Goal: Task Accomplishment & Management: Use online tool/utility

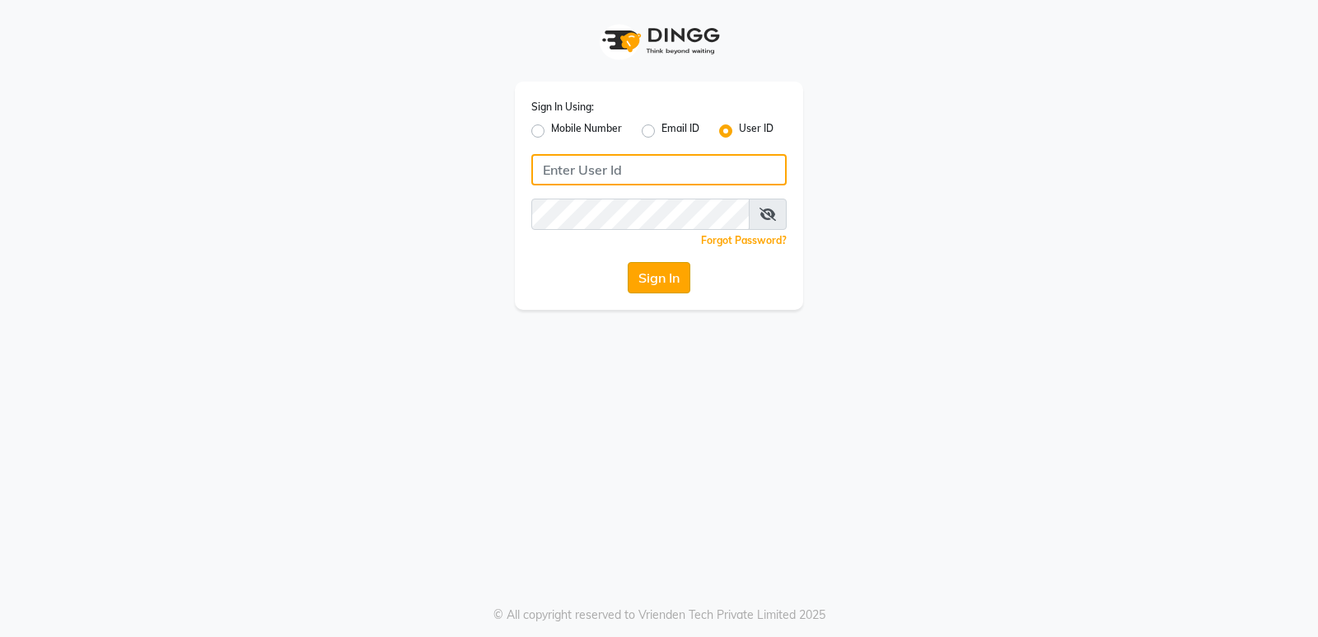
type input "Thebfs01"
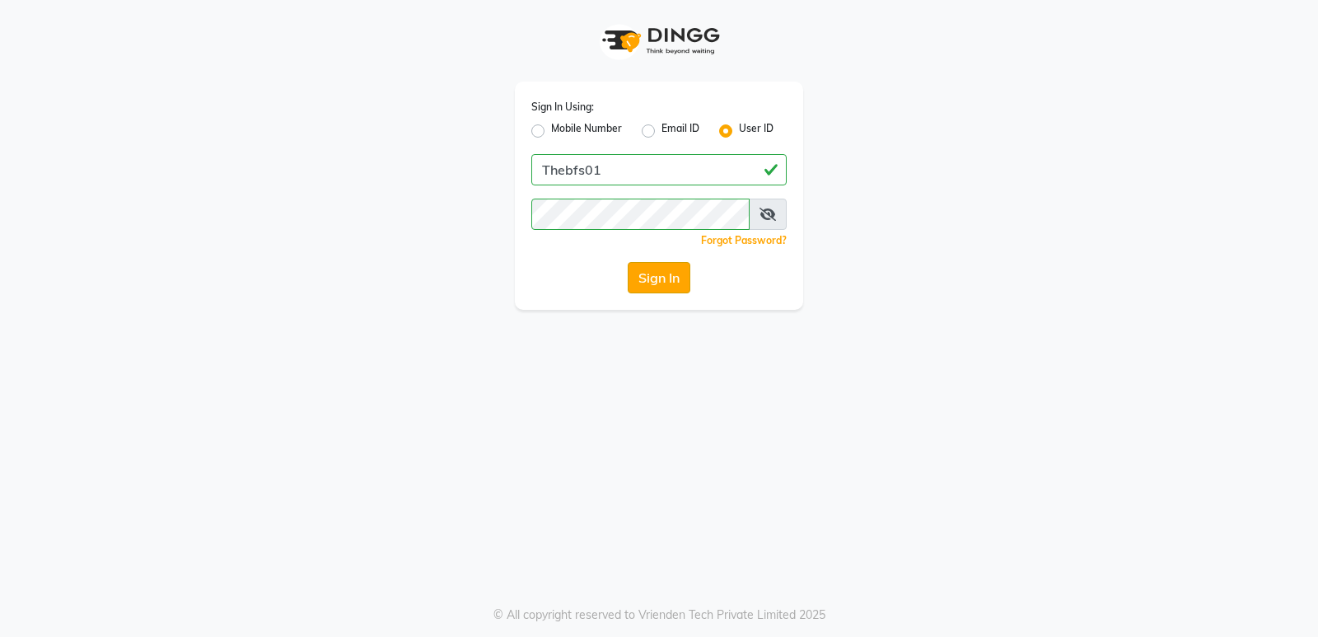
click at [664, 269] on button "Sign In" at bounding box center [658, 277] width 63 height 31
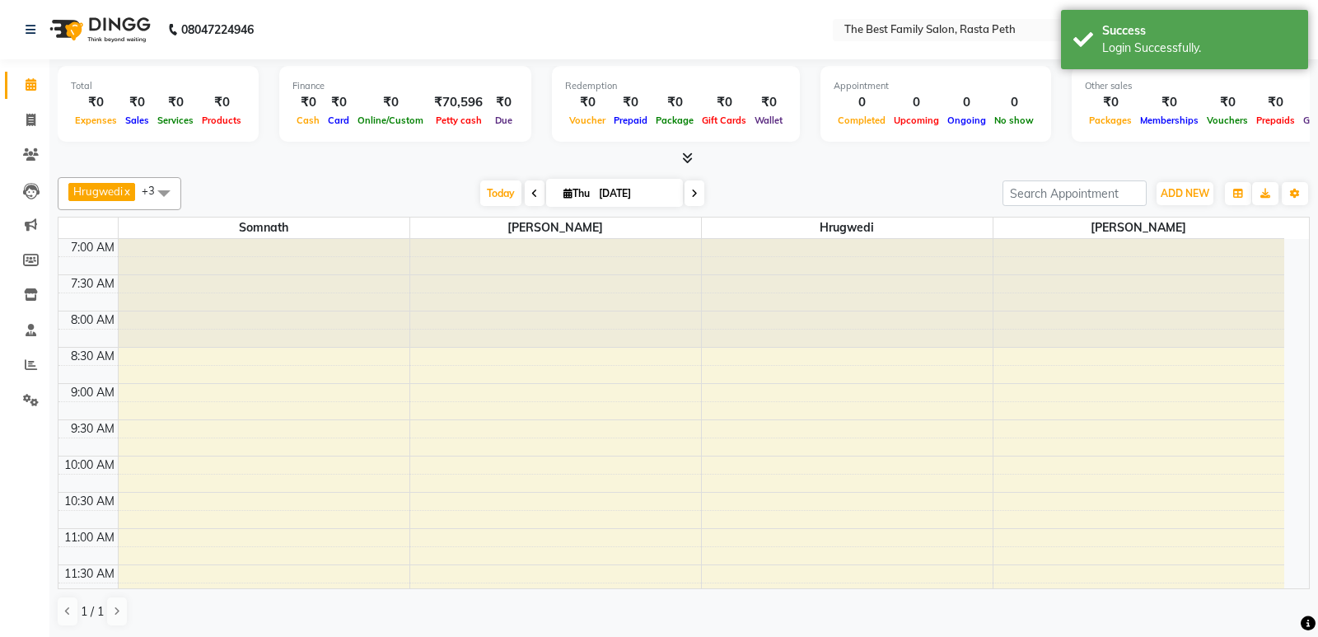
select select "en"
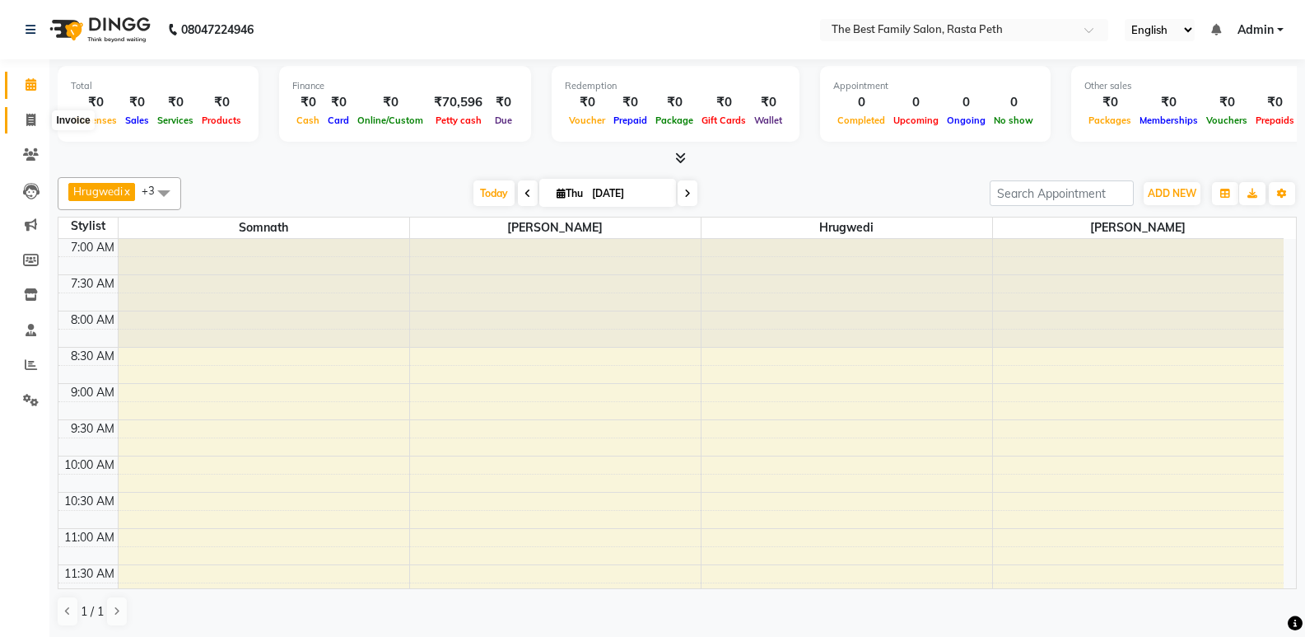
click at [26, 121] on icon at bounding box center [30, 120] width 9 height 12
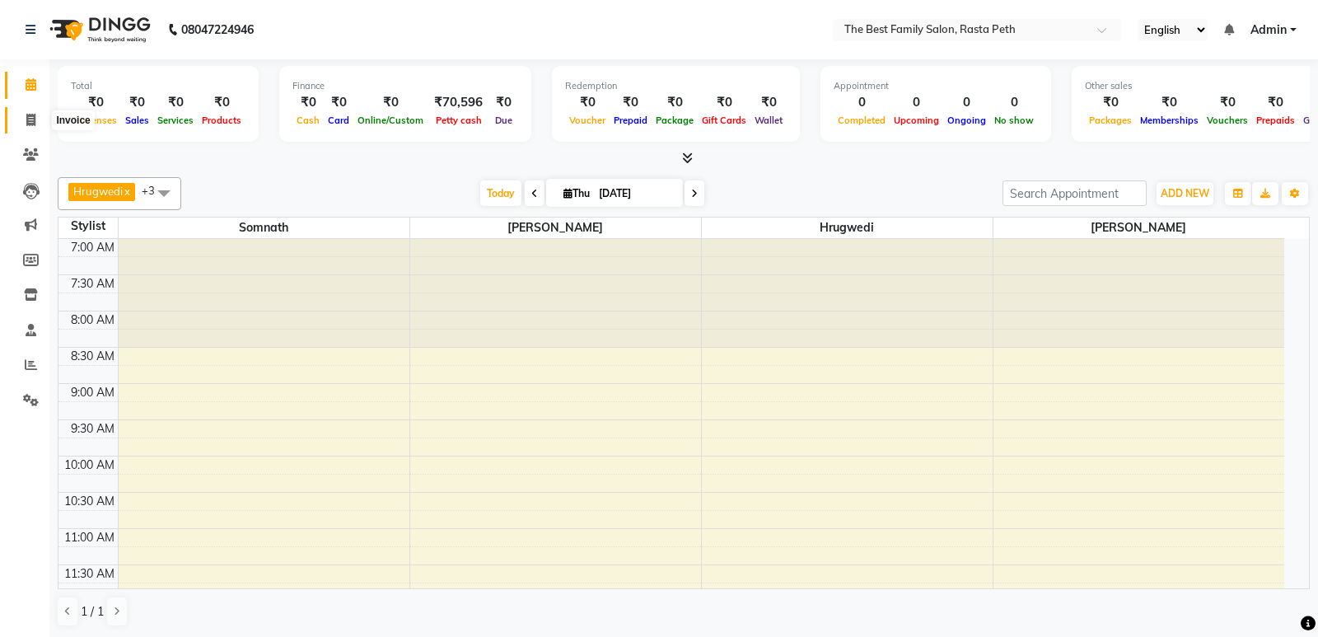
select select "service"
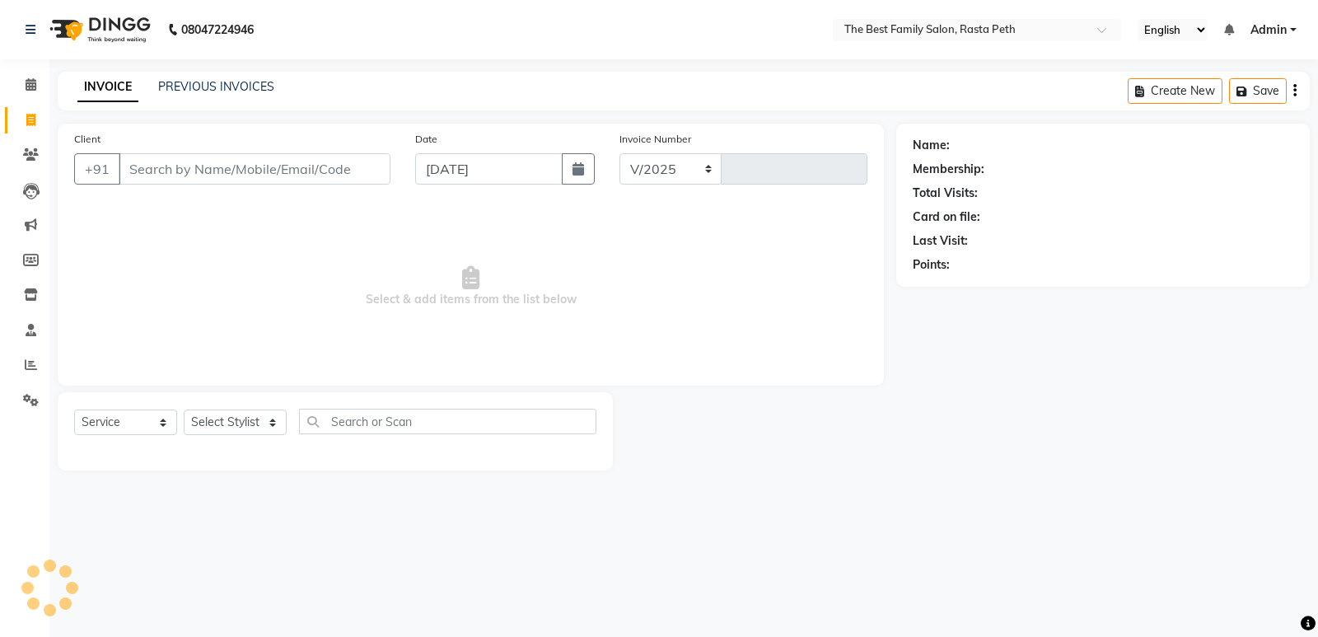
select select "6744"
type input "1567"
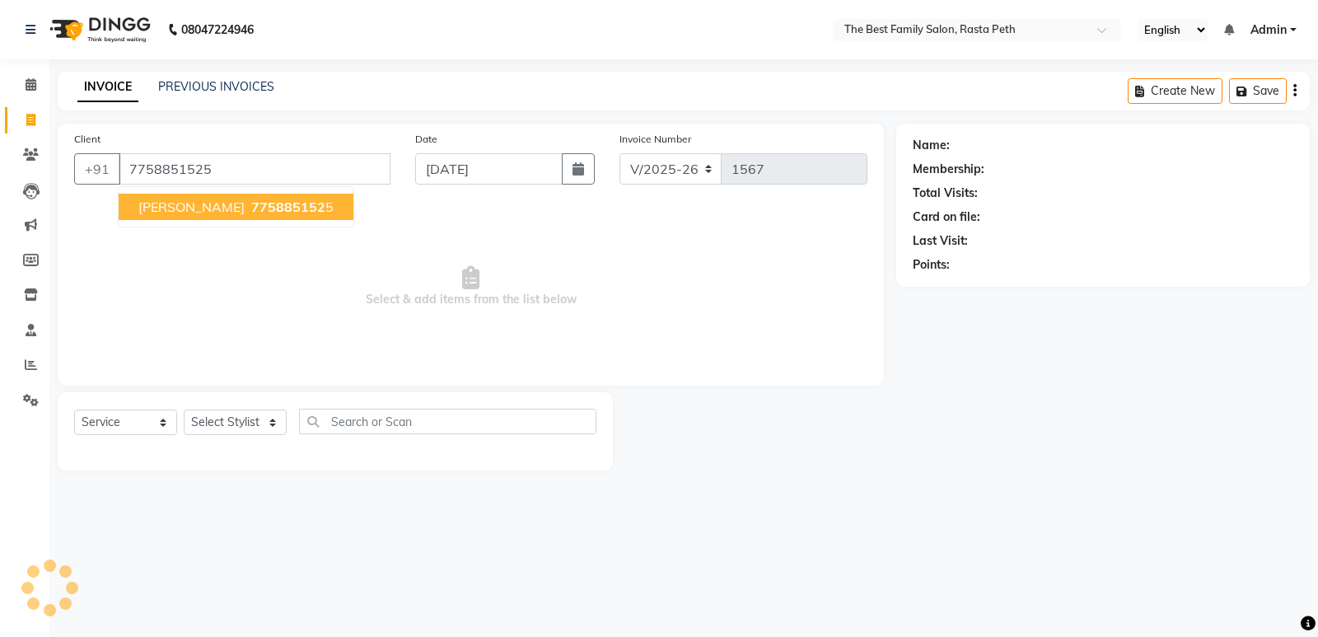
type input "7758851525"
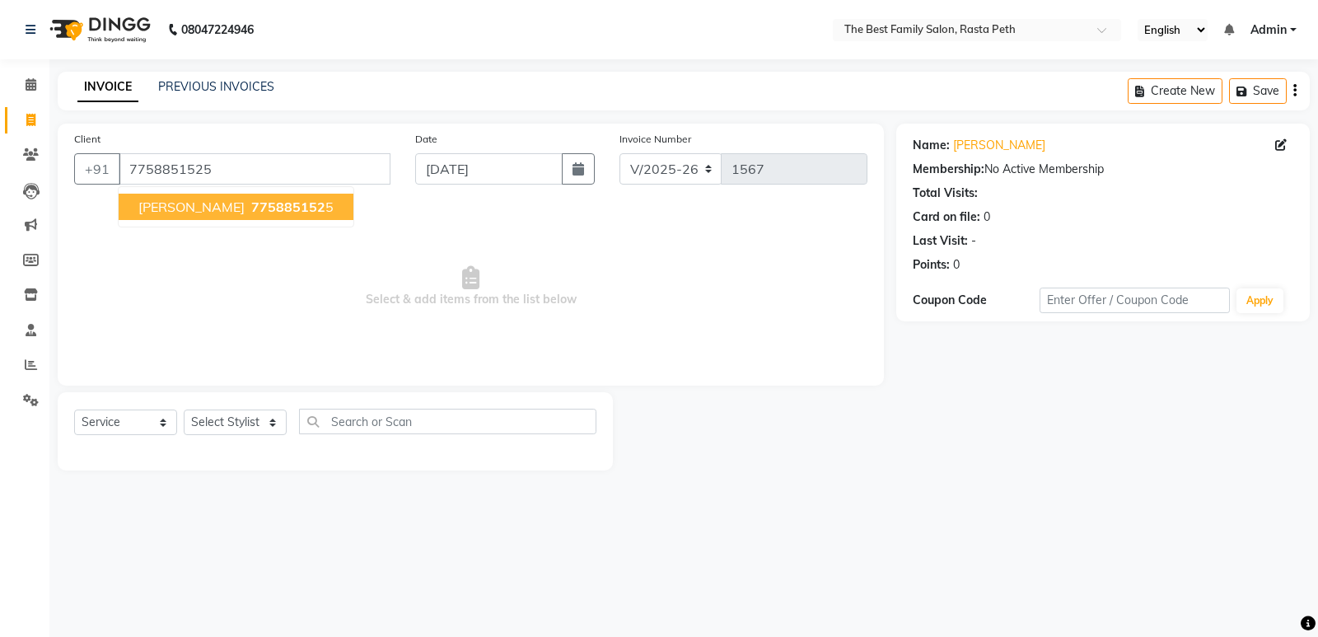
click at [253, 212] on ngb-highlight "775885152 5" at bounding box center [291, 206] width 86 height 16
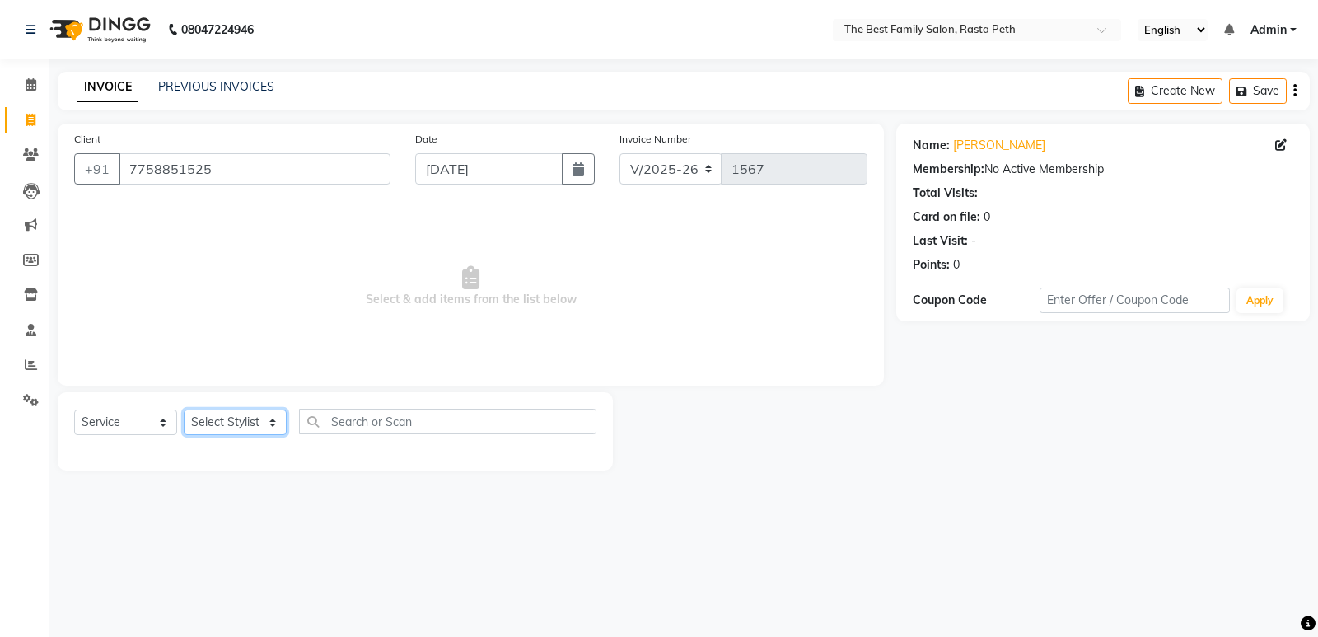
click at [232, 418] on select "Select Stylist Hrugwedi [PERSON_NAME] [PERSON_NAME] Om Other Pooja Somnath [PER…" at bounding box center [235, 422] width 103 height 26
select select "70517"
click at [184, 409] on select "Select Stylist Hrugwedi [PERSON_NAME] [PERSON_NAME] Om Other Pooja Somnath [PER…" at bounding box center [235, 422] width 103 height 26
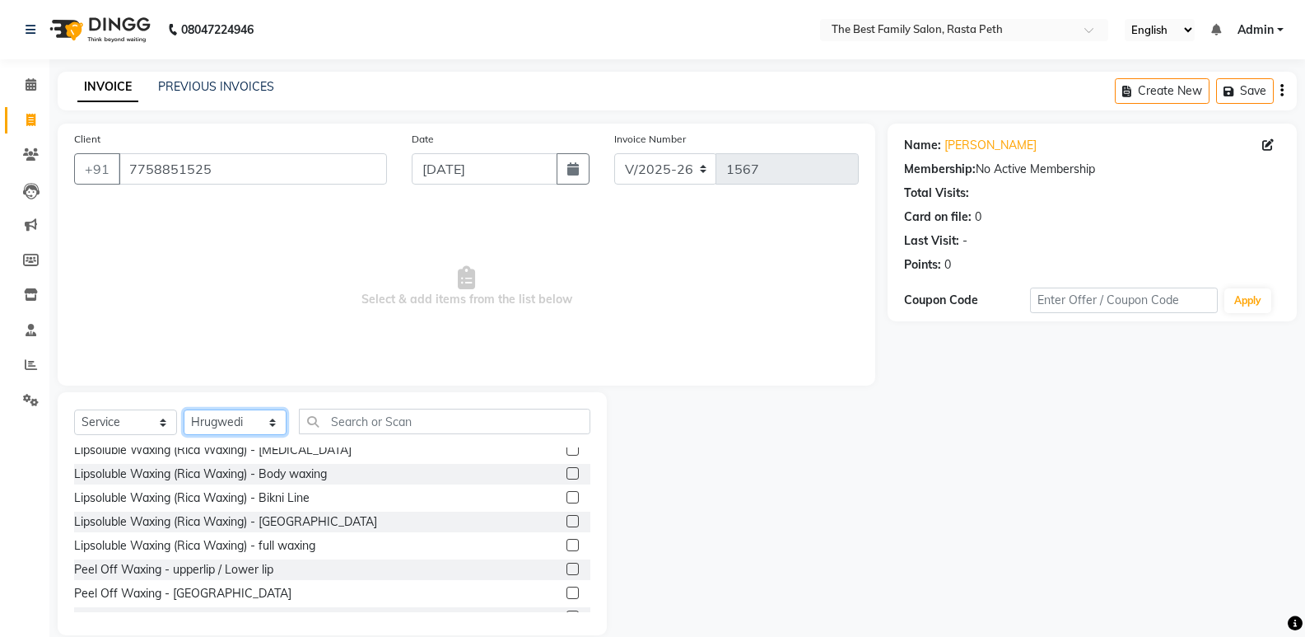
scroll to position [889, 0]
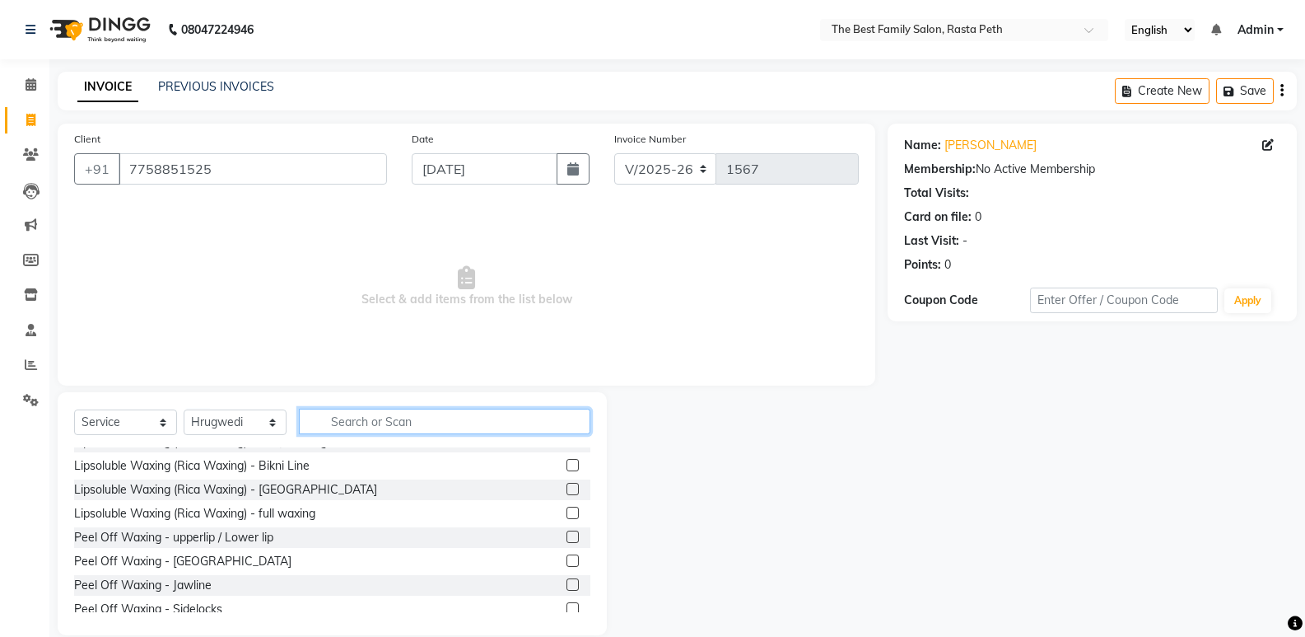
click at [378, 422] on input "text" at bounding box center [445, 421] width 292 height 26
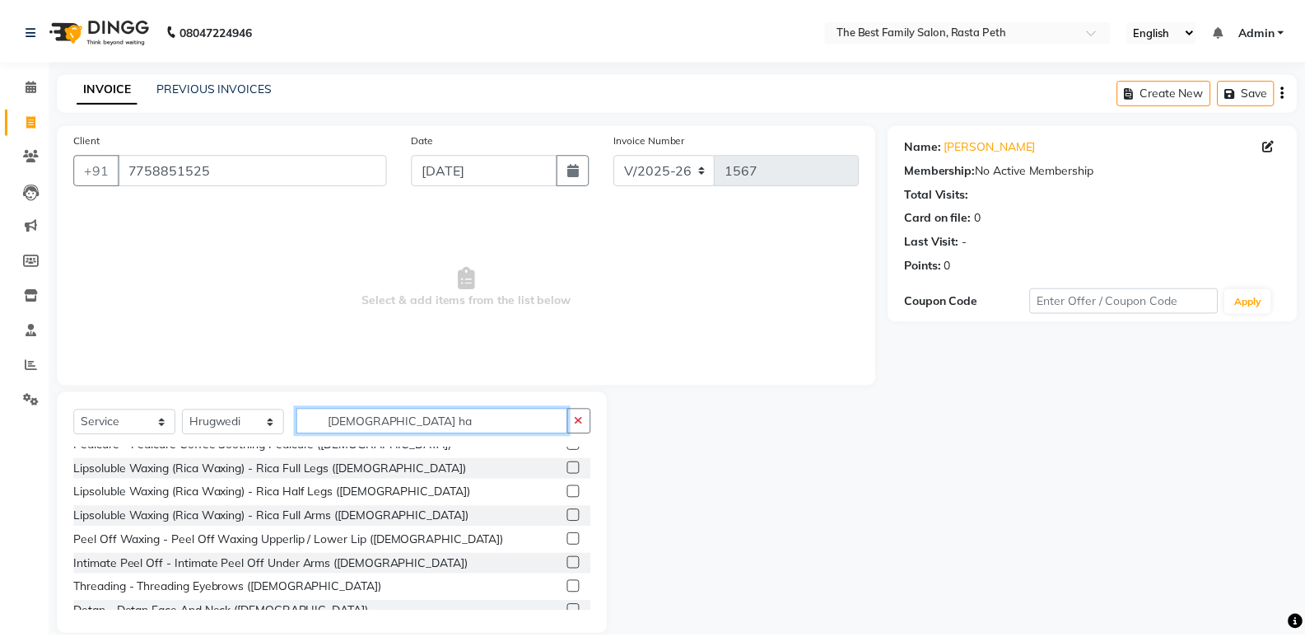
scroll to position [0, 0]
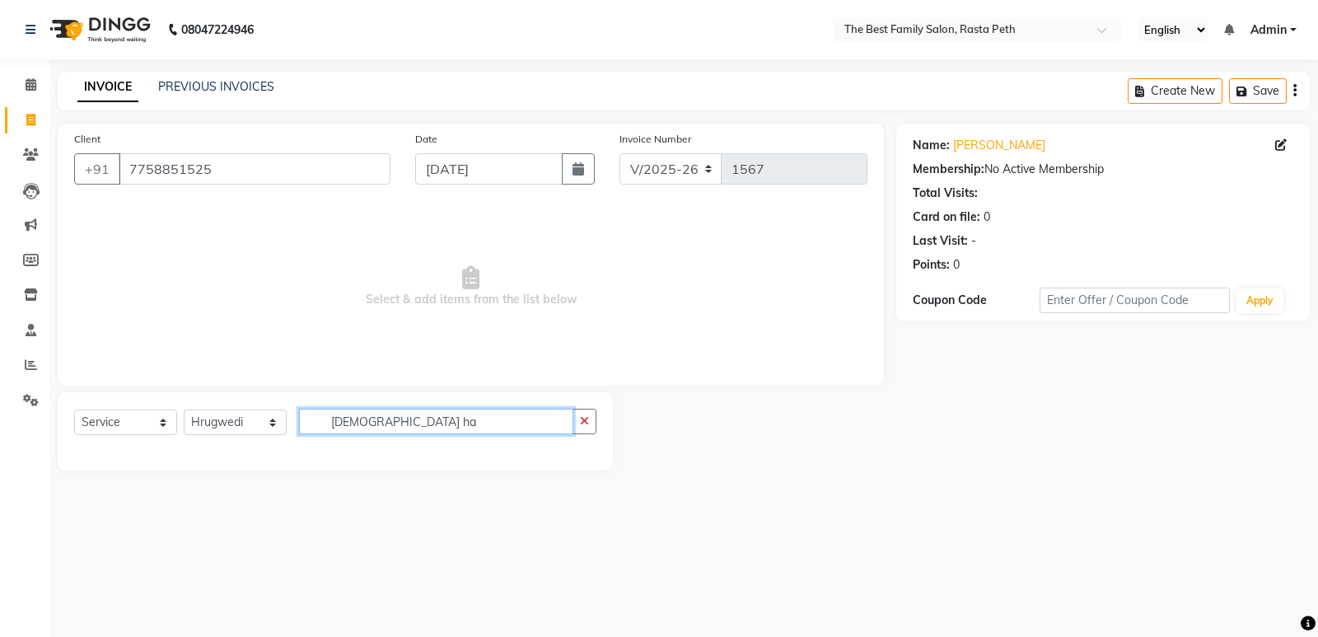
type input "[DEMOGRAPHIC_DATA] ha"
click at [385, 470] on main "INVOICE PREVIOUS INVOICES Create New Save Client [PHONE_NUMBER] Date [DATE] Inv…" at bounding box center [683, 283] width 1268 height 423
click at [585, 426] on icon "button" at bounding box center [584, 421] width 9 height 12
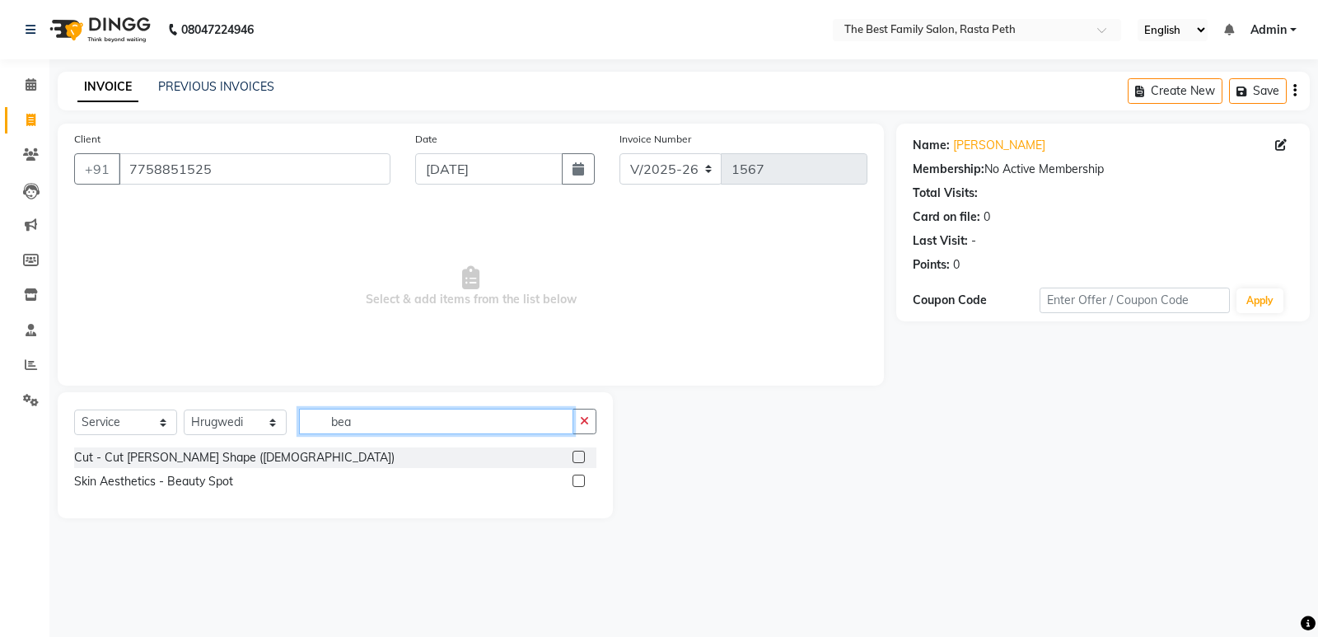
click at [404, 422] on input "bea" at bounding box center [436, 421] width 274 height 26
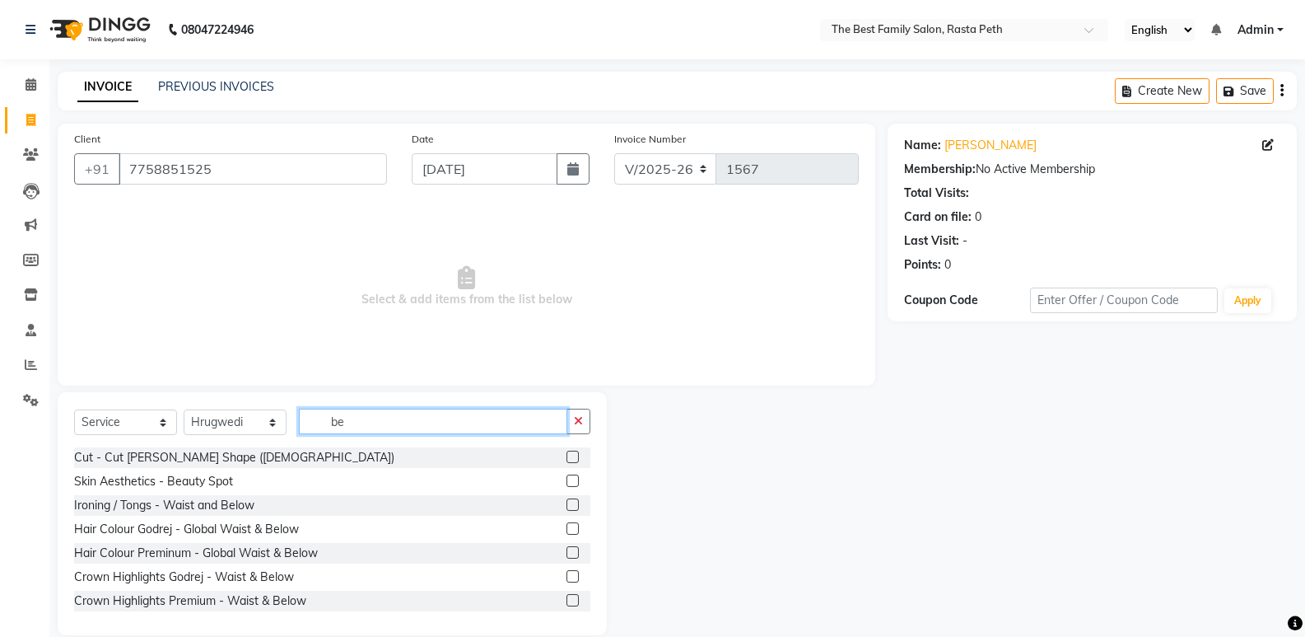
type input "b"
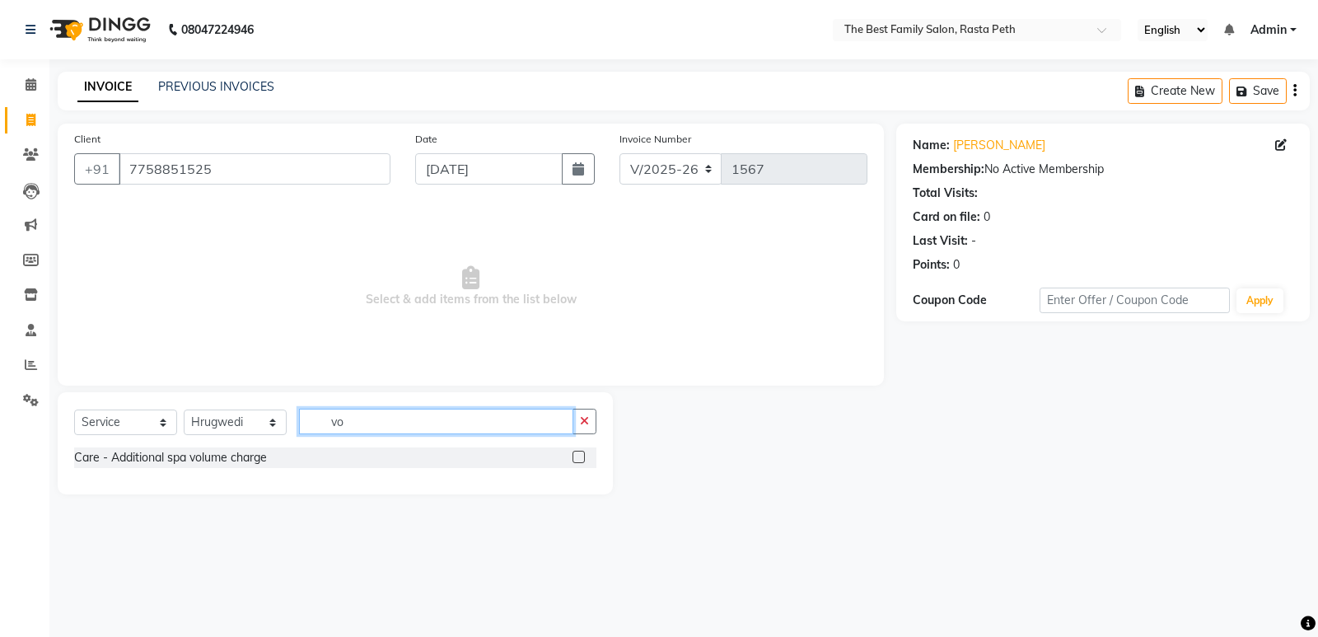
type input "v"
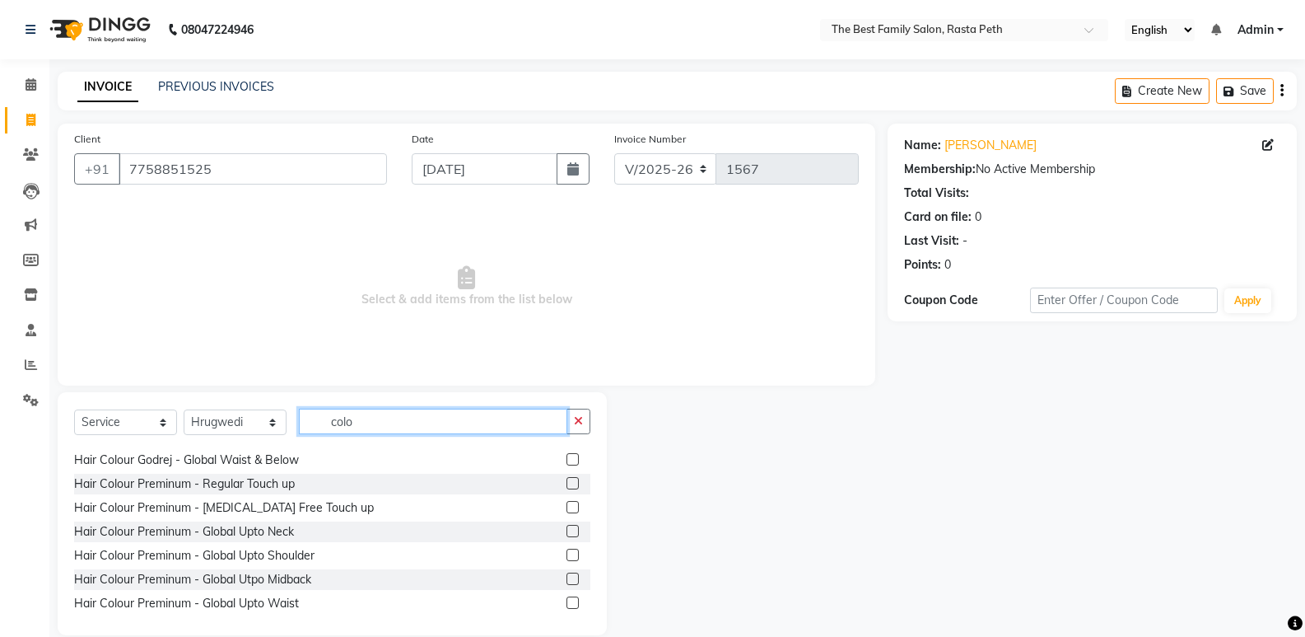
scroll to position [194, 0]
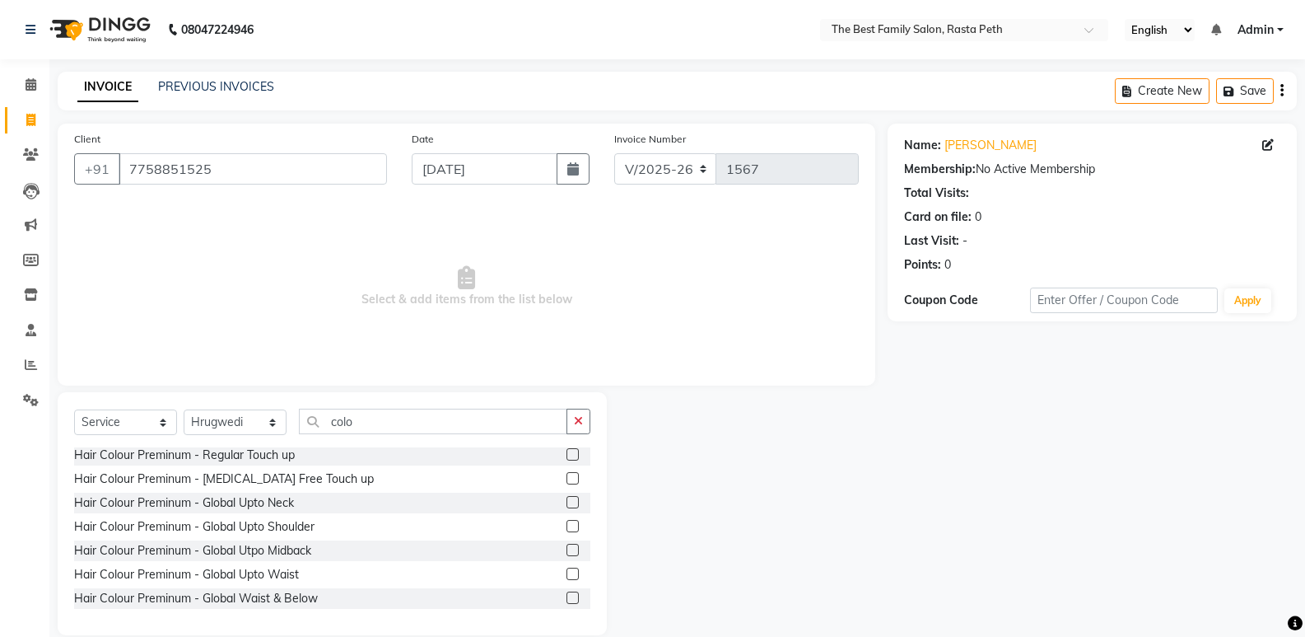
click at [592, 455] on div "Select Service Product Membership Package Voucher Prepaid Gift Card Select Styl…" at bounding box center [332, 513] width 549 height 243
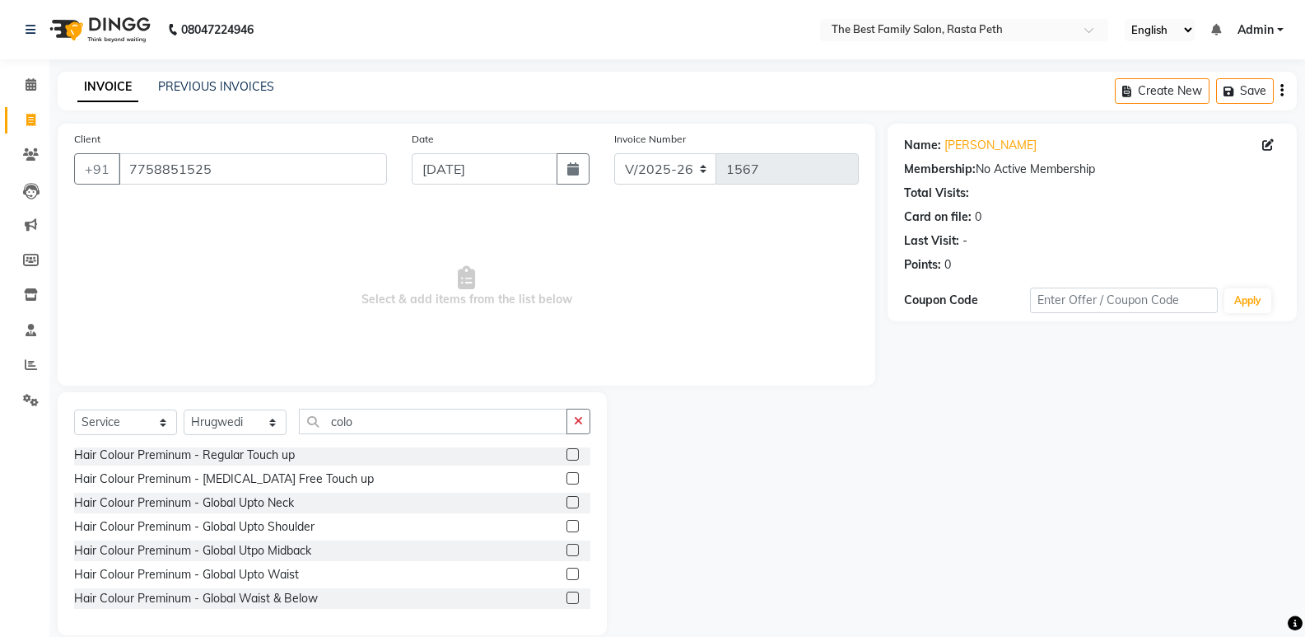
drag, startPoint x: 592, startPoint y: 455, endPoint x: 581, endPoint y: 455, distance: 10.7
click at [581, 455] on div "Select Service Product Membership Package Voucher Prepaid Gift Card Select Styl…" at bounding box center [332, 513] width 549 height 243
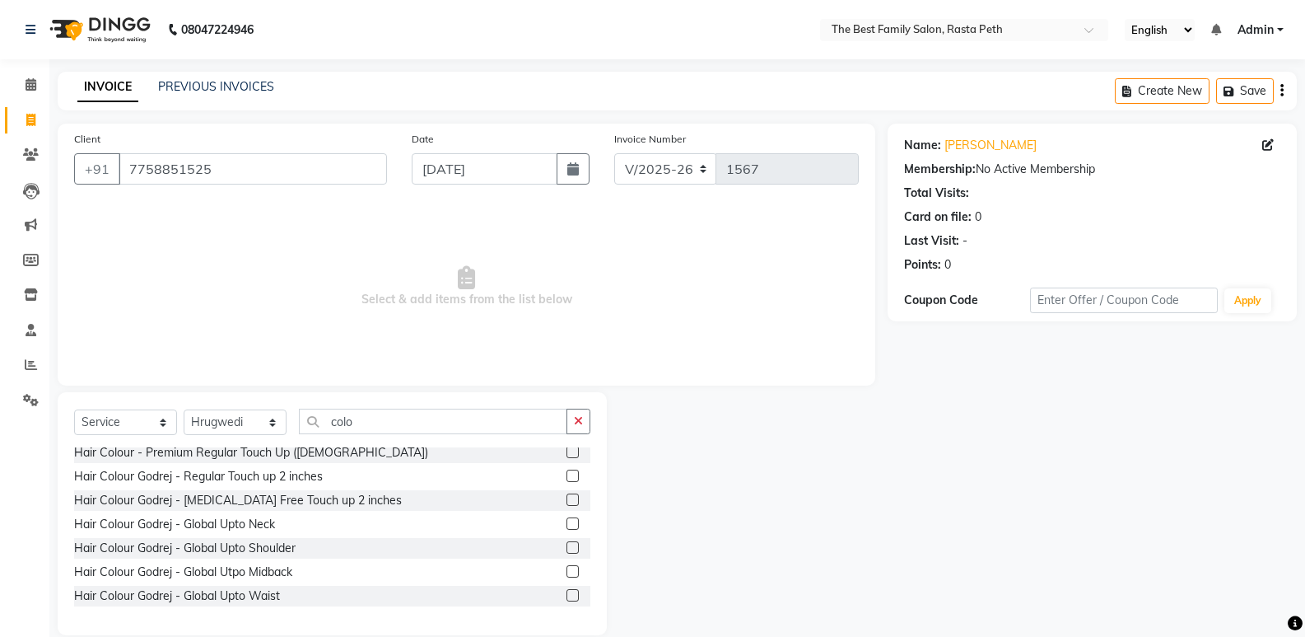
scroll to position [0, 0]
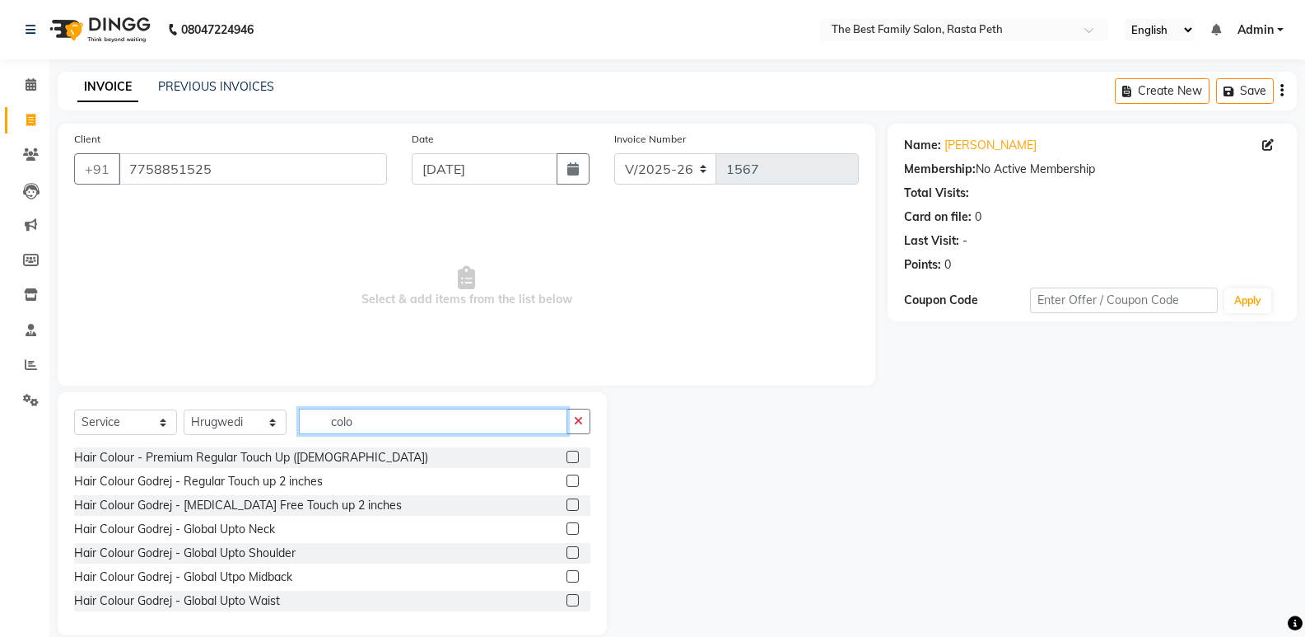
click at [470, 421] on input "colo" at bounding box center [433, 421] width 268 height 26
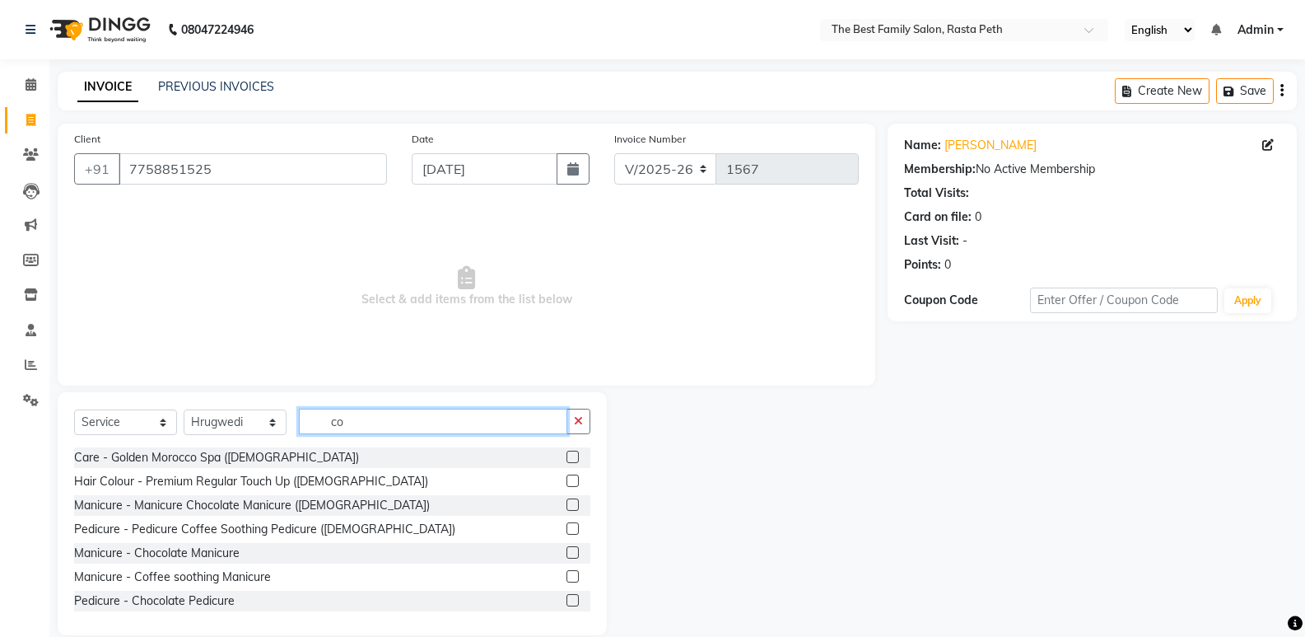
type input "c"
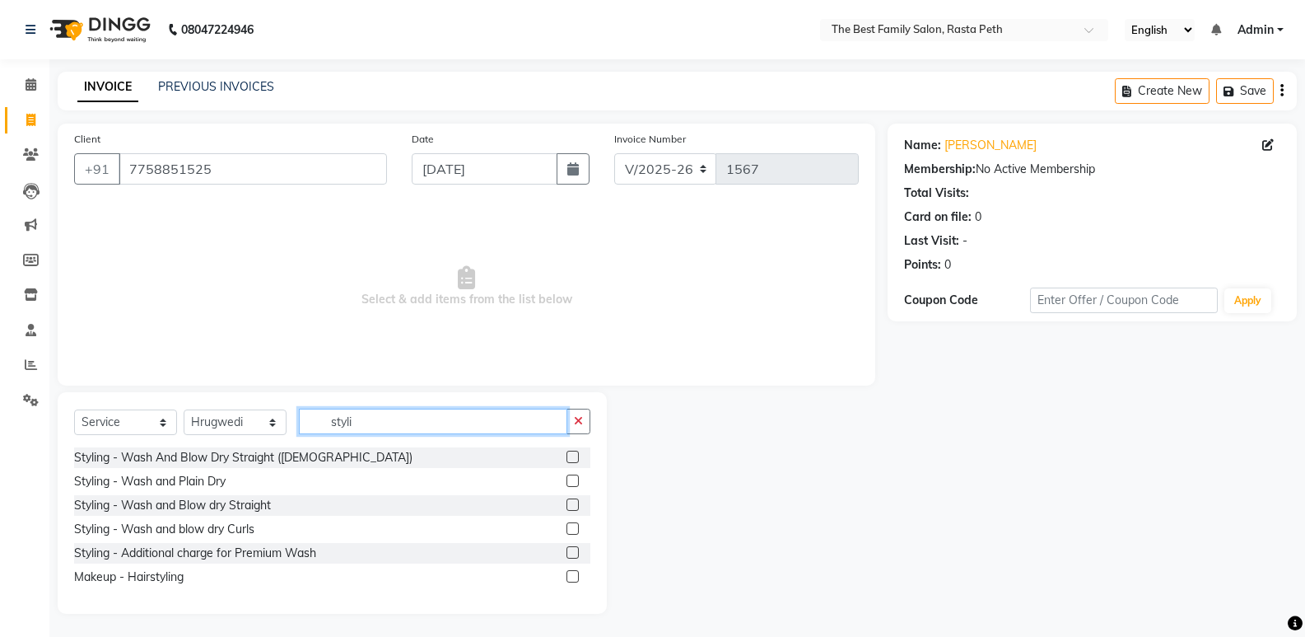
type input "styli"
click at [575, 455] on label at bounding box center [573, 456] width 12 height 12
click at [575, 455] on input "checkbox" at bounding box center [572, 457] width 11 height 11
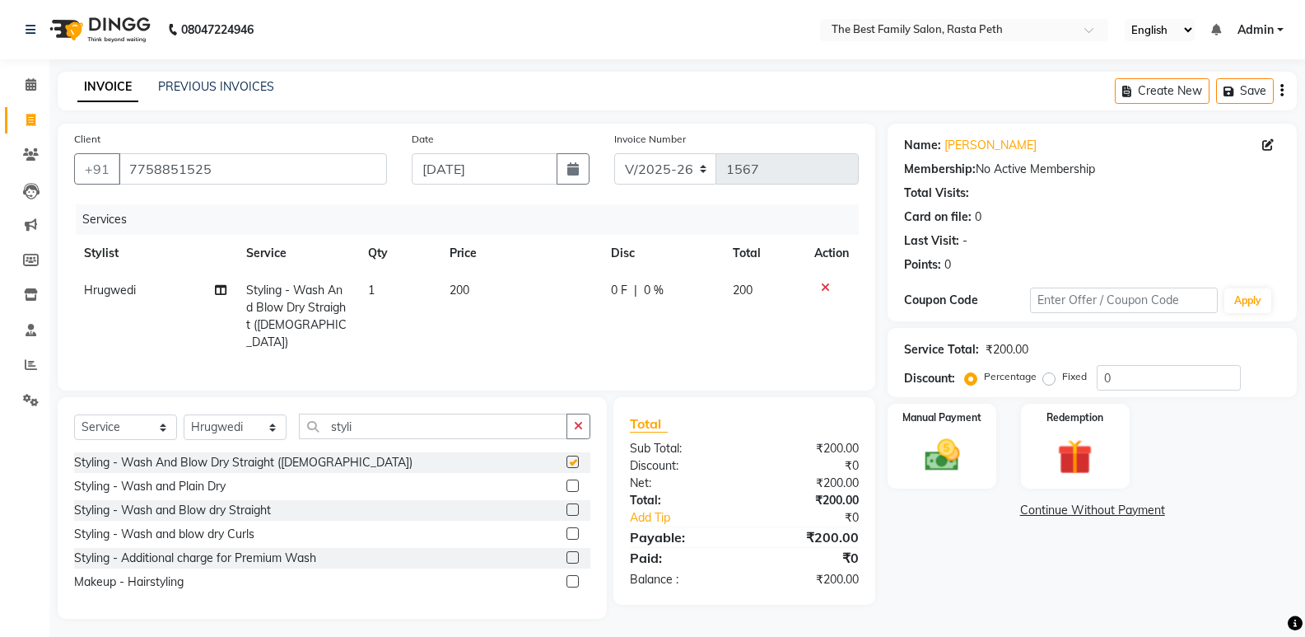
checkbox input "false"
click at [576, 503] on label at bounding box center [573, 509] width 12 height 12
click at [576, 505] on input "checkbox" at bounding box center [572, 510] width 11 height 11
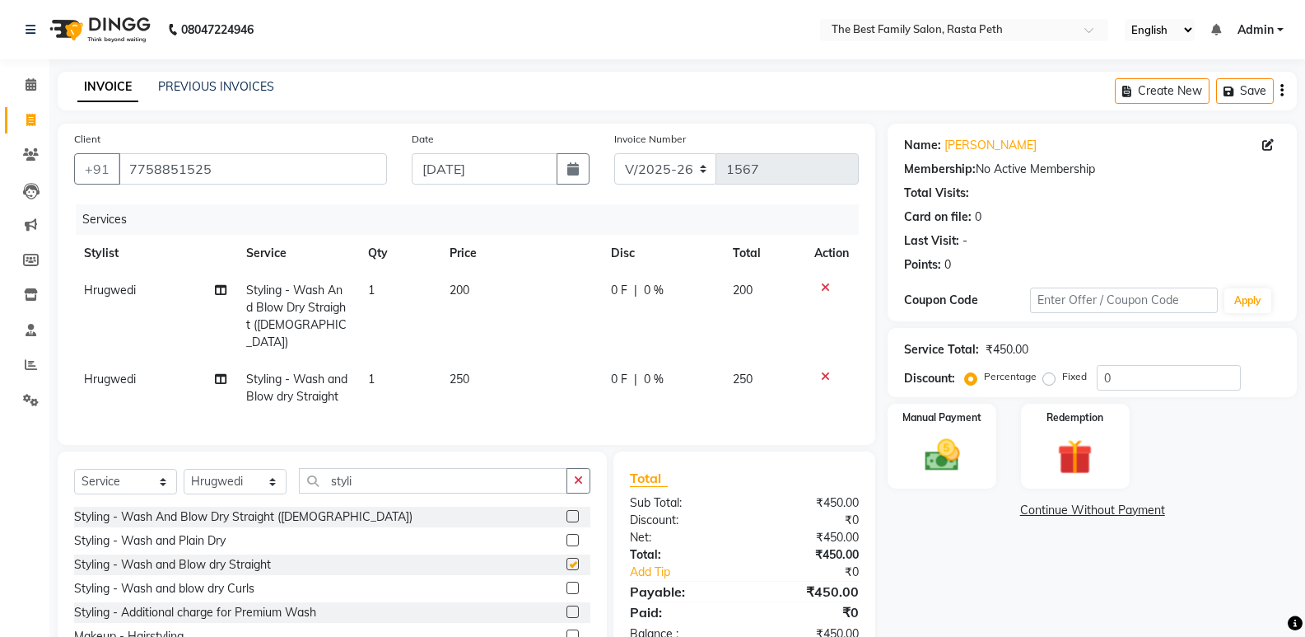
checkbox input "false"
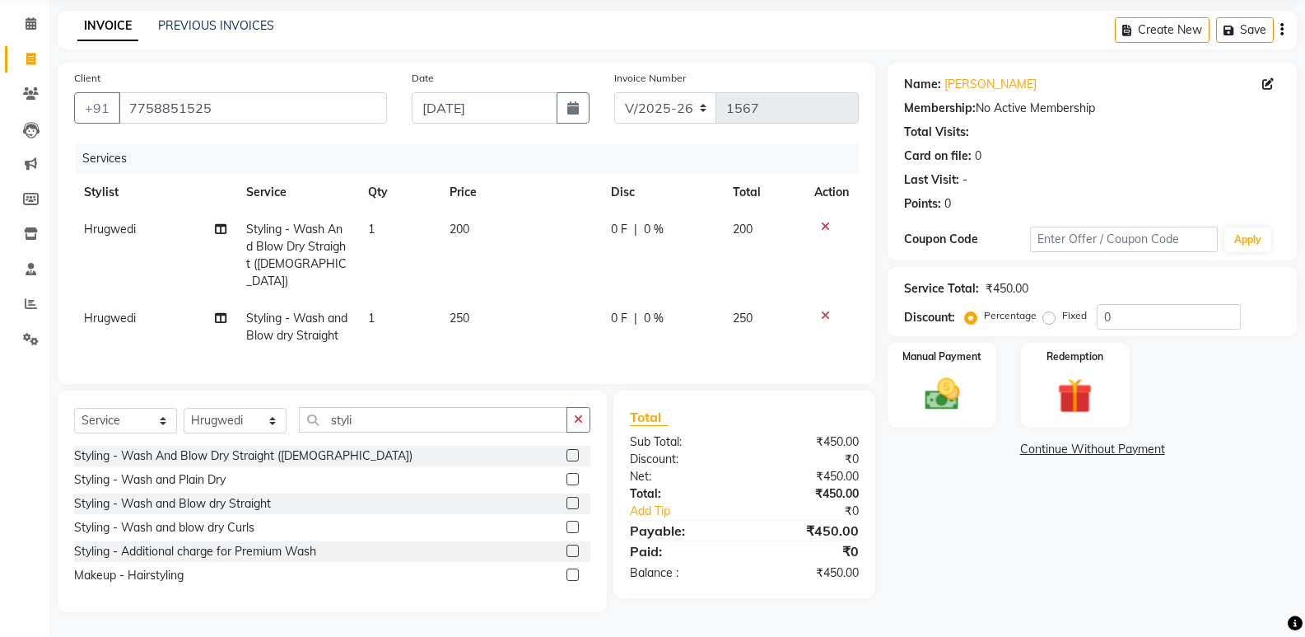
scroll to position [73, 0]
click at [823, 221] on icon at bounding box center [825, 227] width 9 height 12
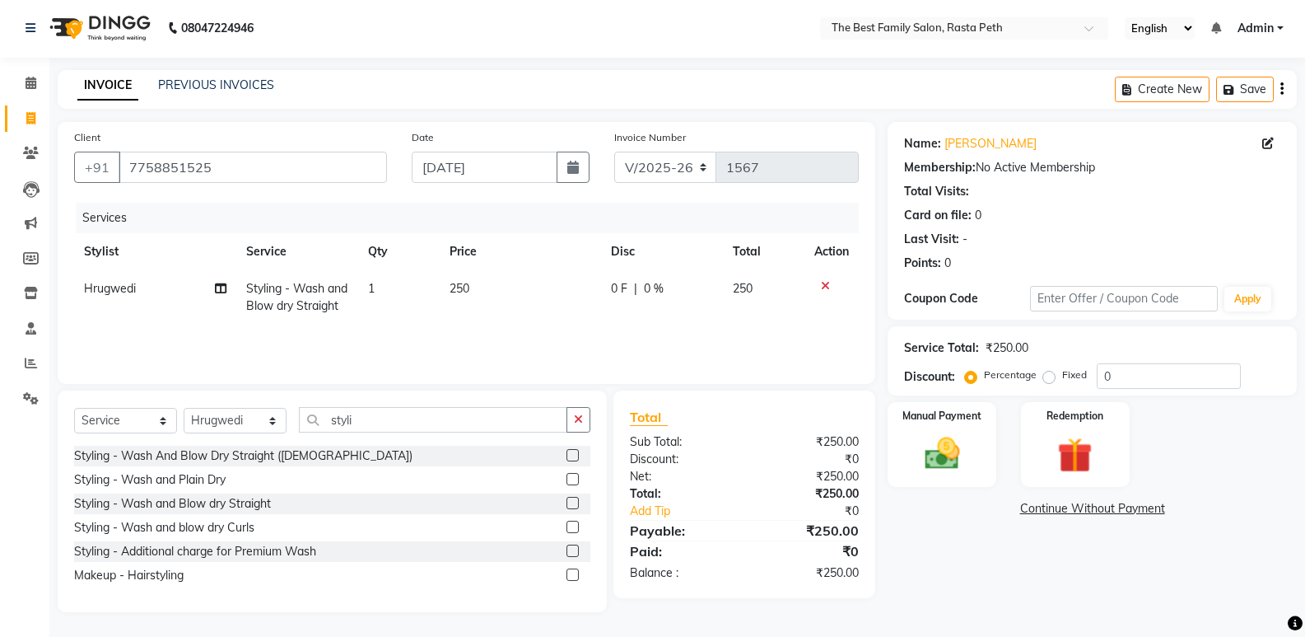
click at [823, 287] on icon at bounding box center [825, 286] width 9 height 12
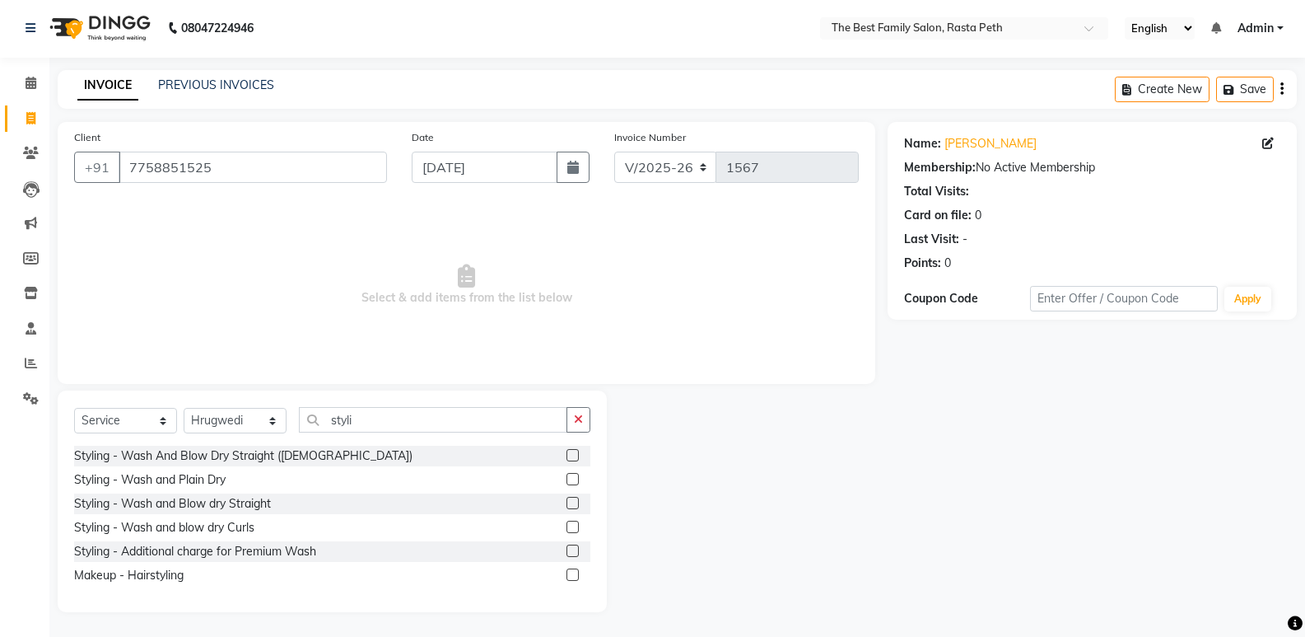
click at [569, 529] on label at bounding box center [573, 526] width 12 height 12
click at [569, 529] on input "checkbox" at bounding box center [572, 527] width 11 height 11
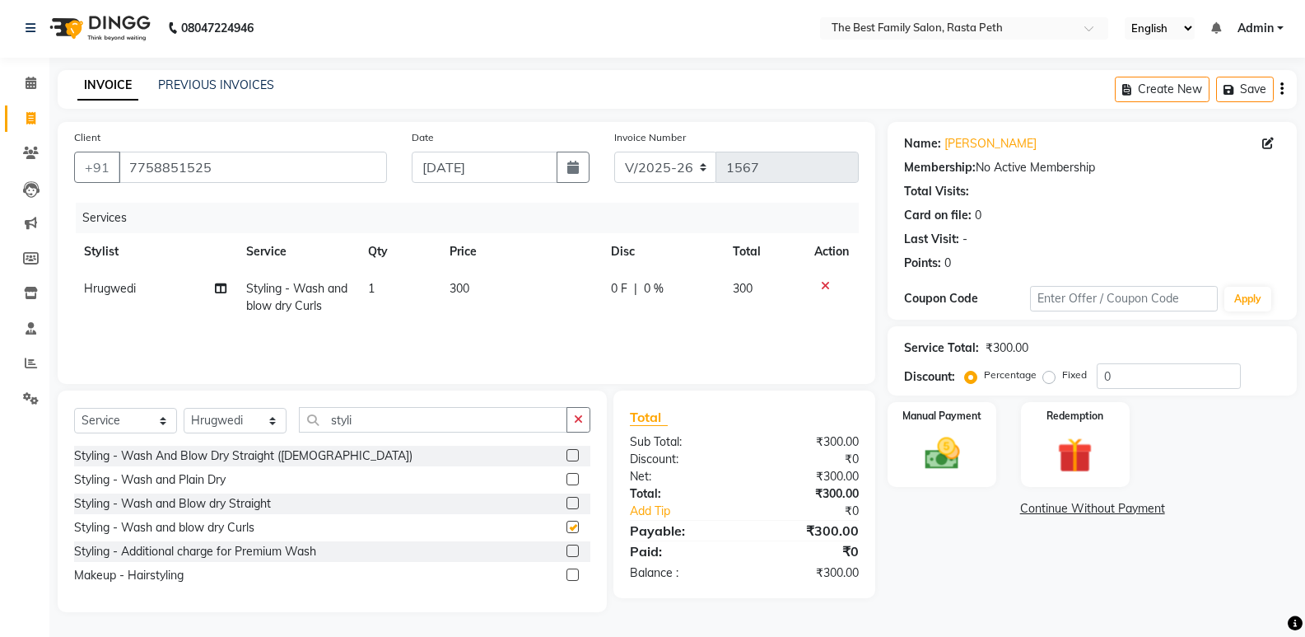
checkbox input "false"
click at [821, 287] on icon at bounding box center [825, 286] width 9 height 12
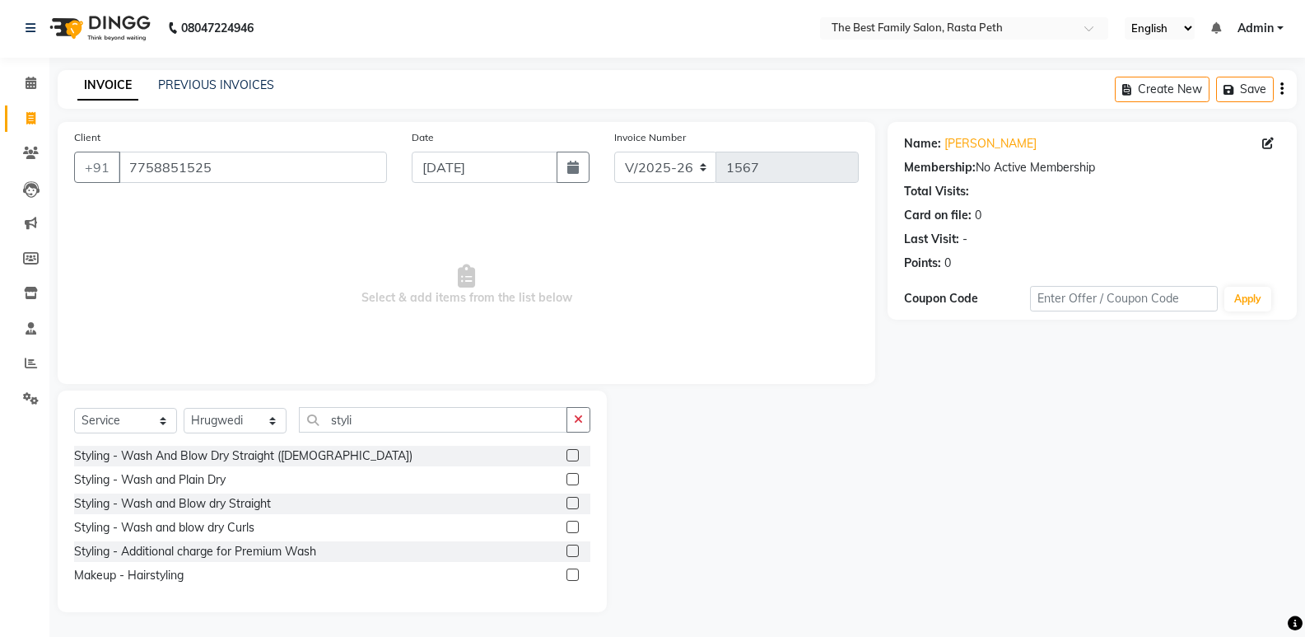
click at [573, 556] on label at bounding box center [573, 550] width 12 height 12
click at [573, 556] on input "checkbox" at bounding box center [572, 551] width 11 height 11
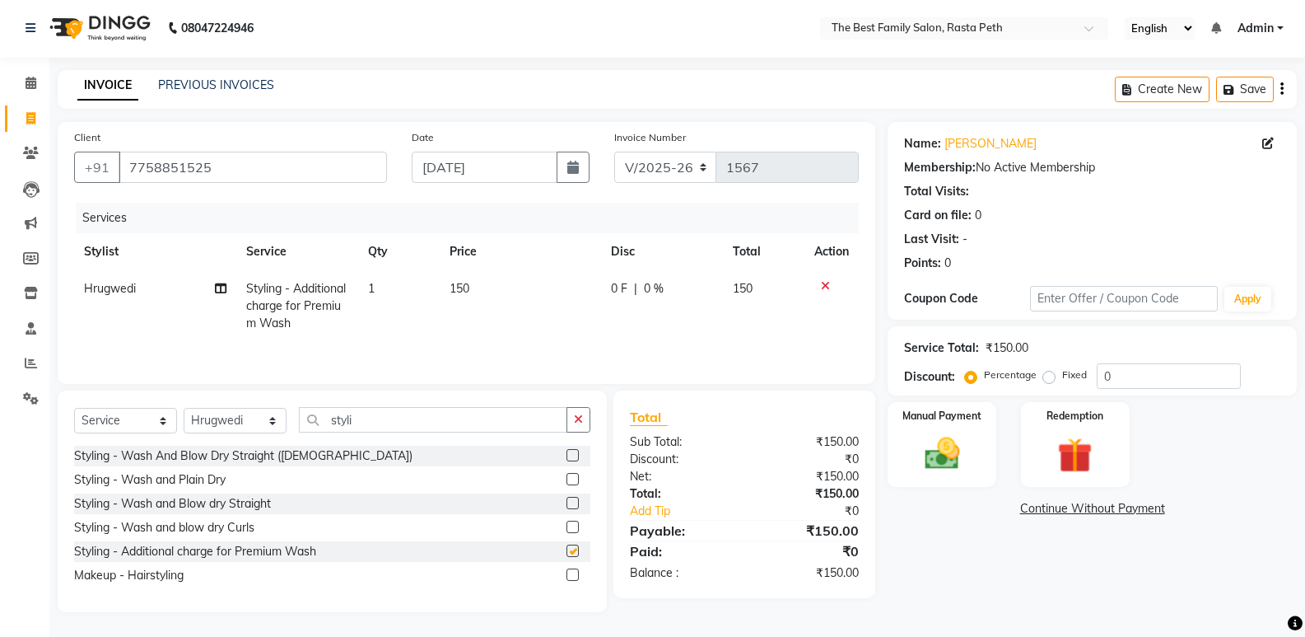
checkbox input "false"
drag, startPoint x: 581, startPoint y: 418, endPoint x: 446, endPoint y: 414, distance: 135.1
click at [446, 414] on input "styli" at bounding box center [433, 420] width 268 height 26
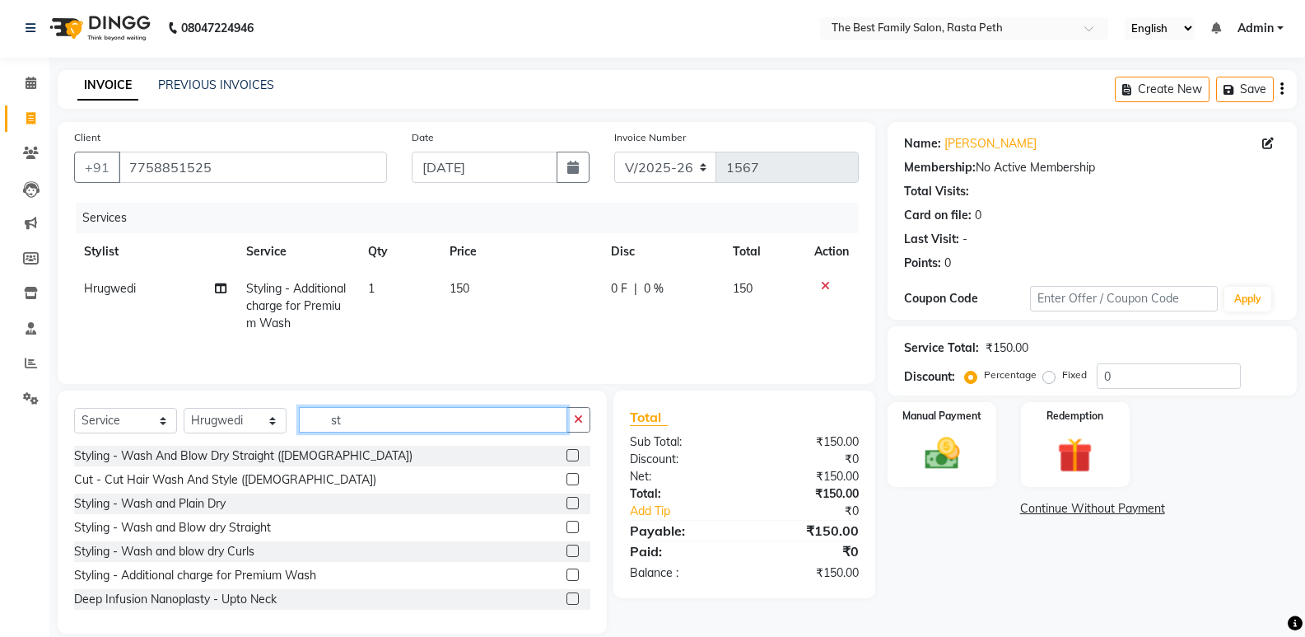
type input "s"
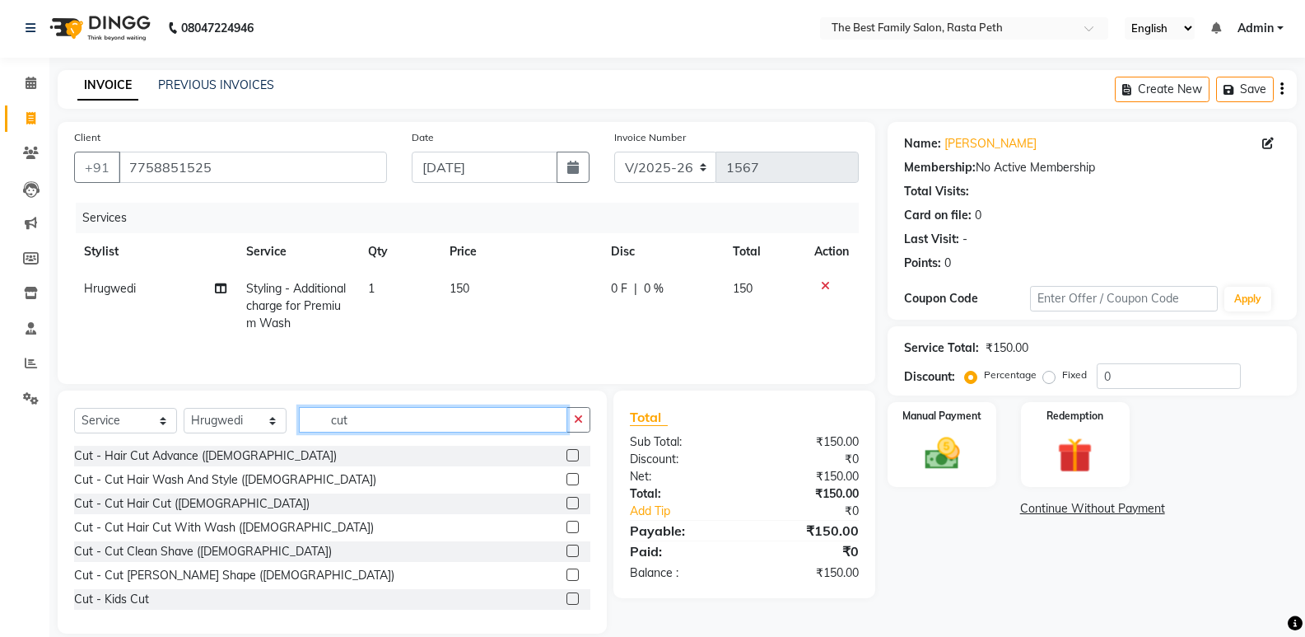
type input "cut"
click at [827, 282] on icon at bounding box center [825, 286] width 9 height 12
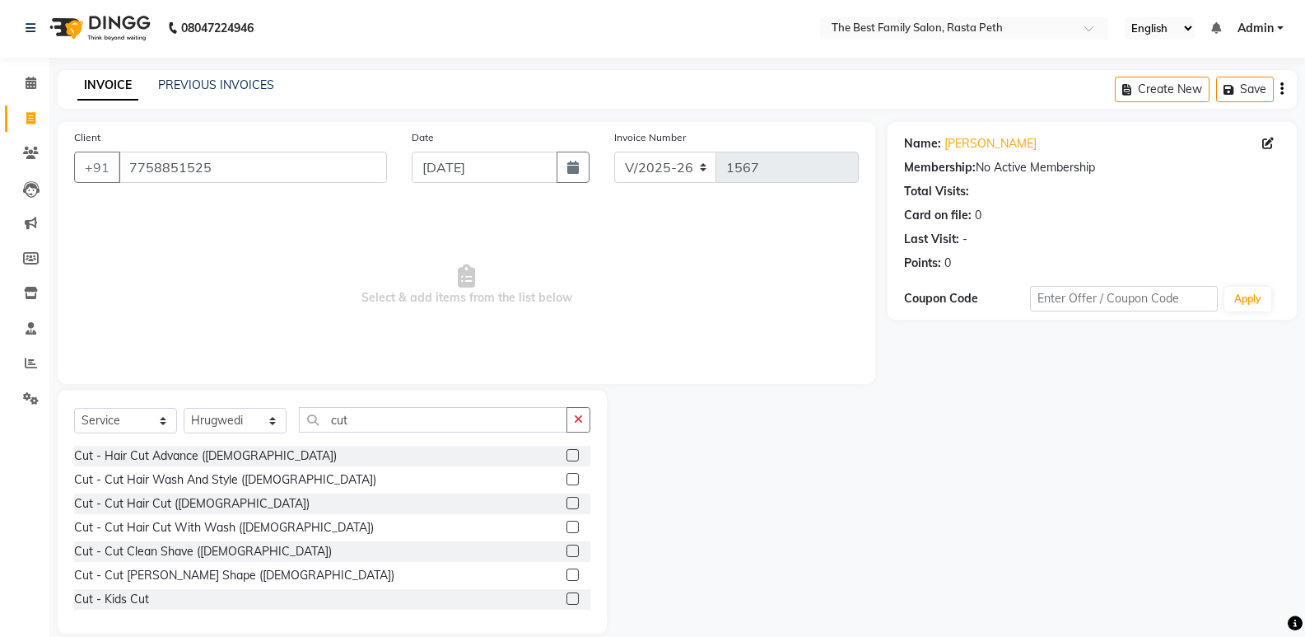
click at [567, 597] on label at bounding box center [573, 598] width 12 height 12
click at [567, 597] on input "checkbox" at bounding box center [572, 599] width 11 height 11
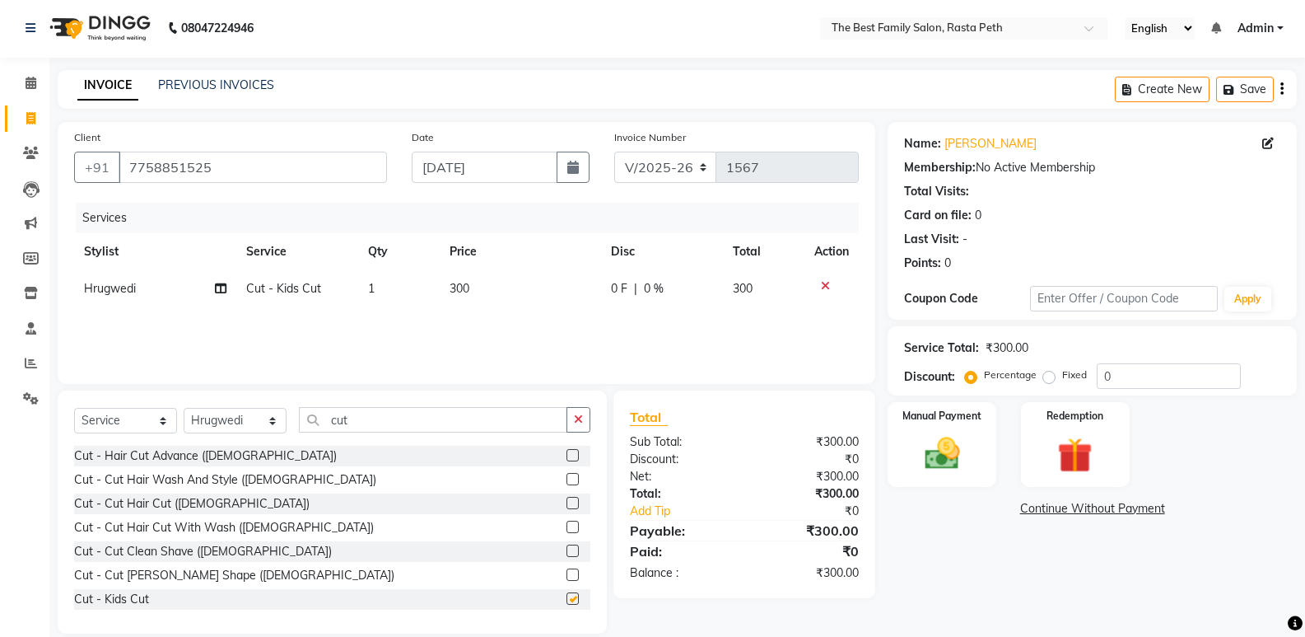
checkbox input "false"
click at [823, 280] on icon at bounding box center [825, 286] width 9 height 12
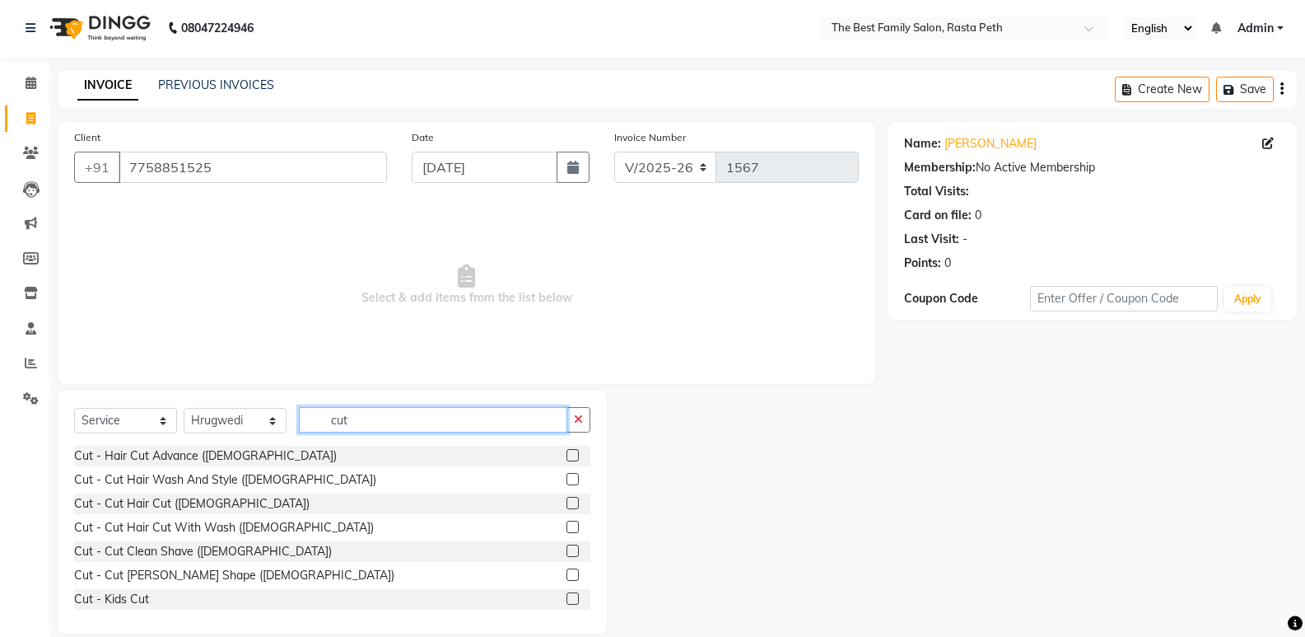
click at [365, 418] on input "cut" at bounding box center [433, 420] width 268 height 26
type input "c"
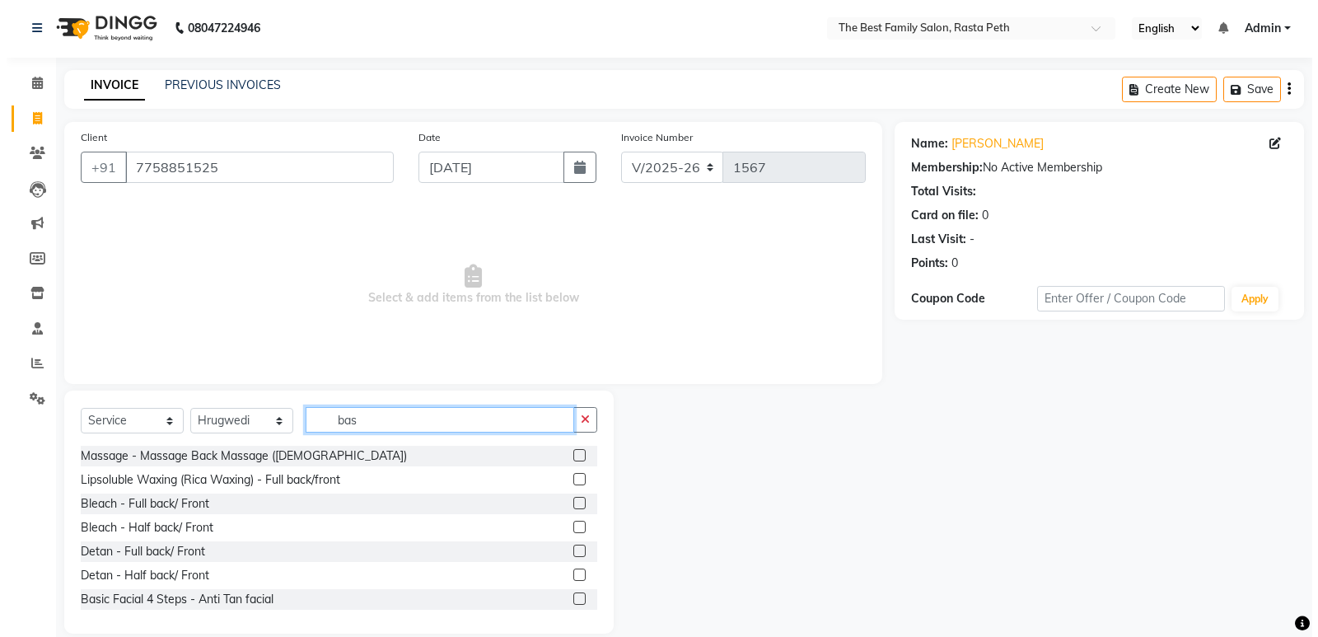
scroll to position [0, 0]
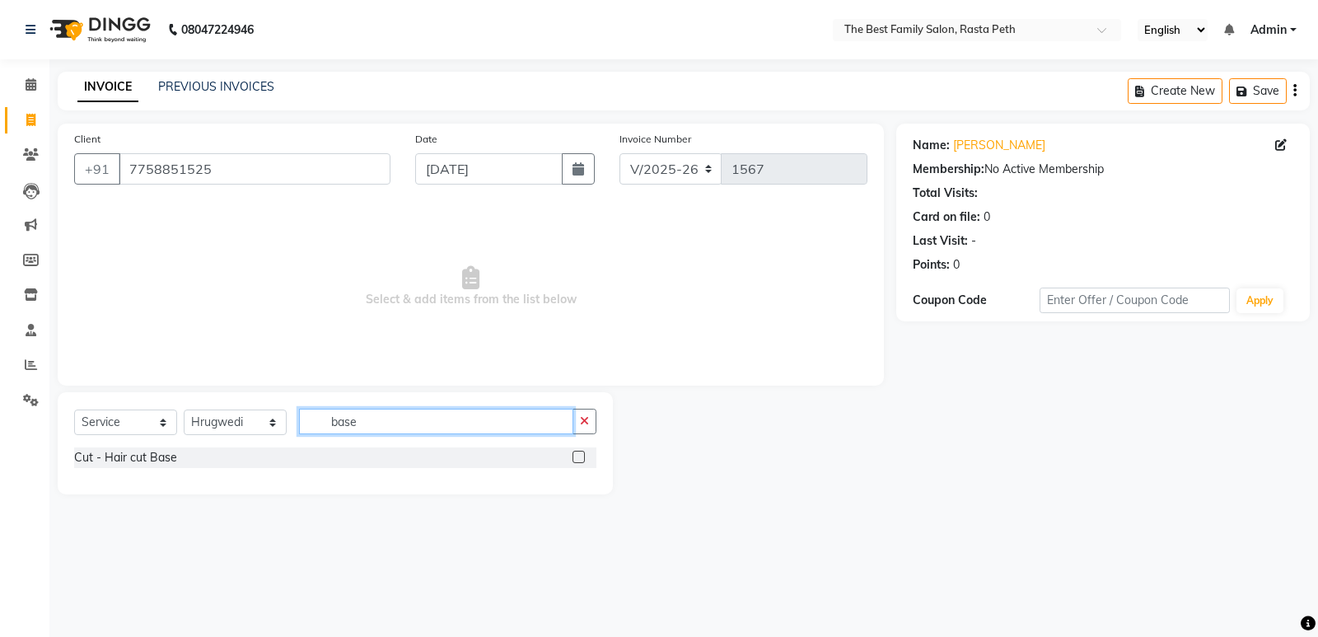
type input "base"
click at [585, 459] on div at bounding box center [584, 457] width 24 height 21
click at [578, 452] on label at bounding box center [578, 456] width 12 height 12
click at [578, 452] on input "checkbox" at bounding box center [577, 457] width 11 height 11
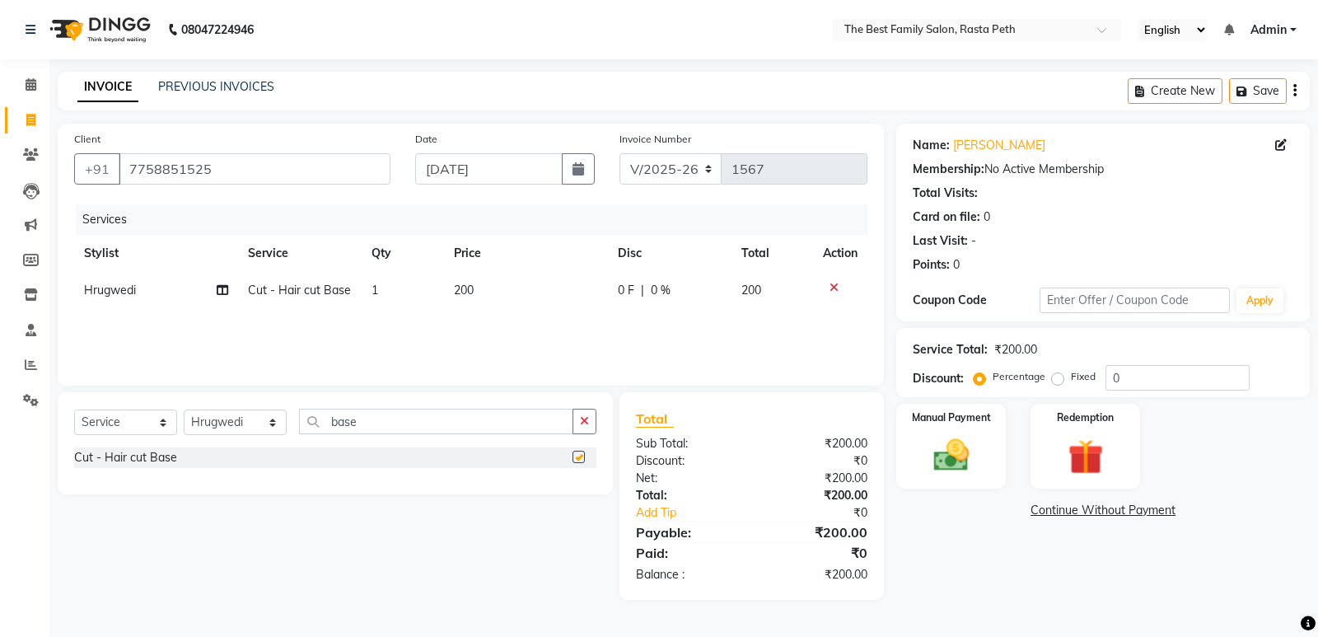
checkbox input "false"
click at [835, 280] on td at bounding box center [840, 290] width 54 height 37
click at [827, 290] on div at bounding box center [840, 288] width 35 height 12
click at [837, 287] on icon at bounding box center [833, 288] width 9 height 12
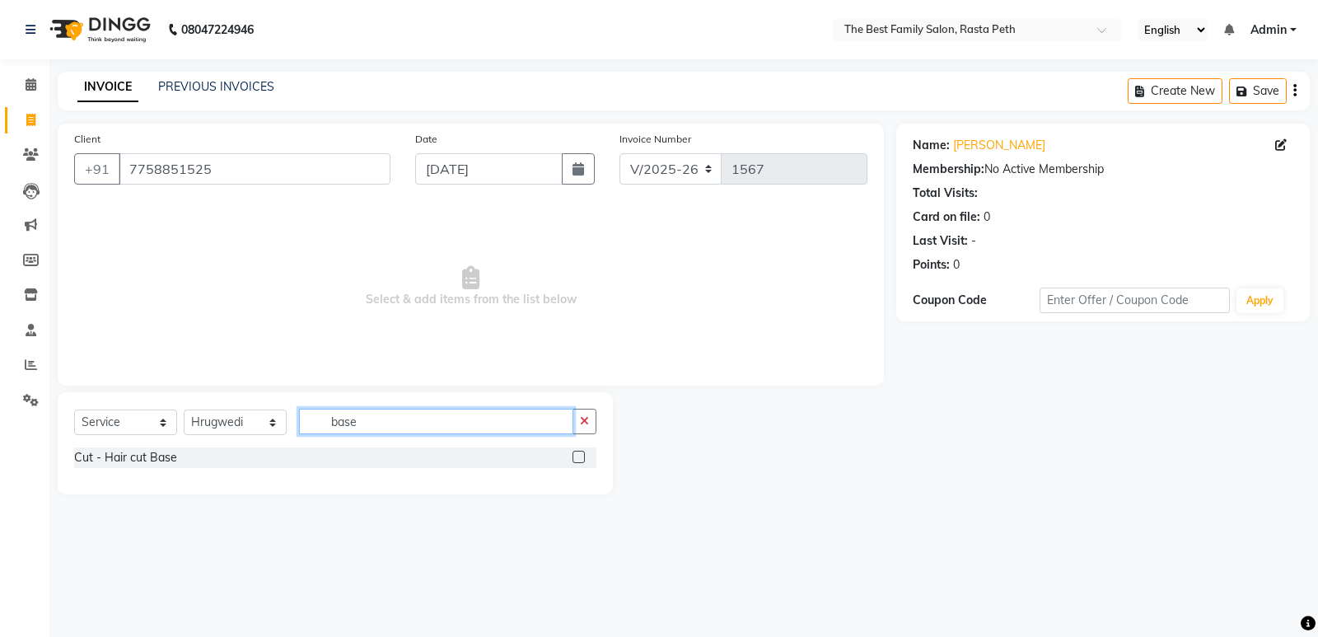
click at [375, 426] on input "base" at bounding box center [436, 421] width 274 height 26
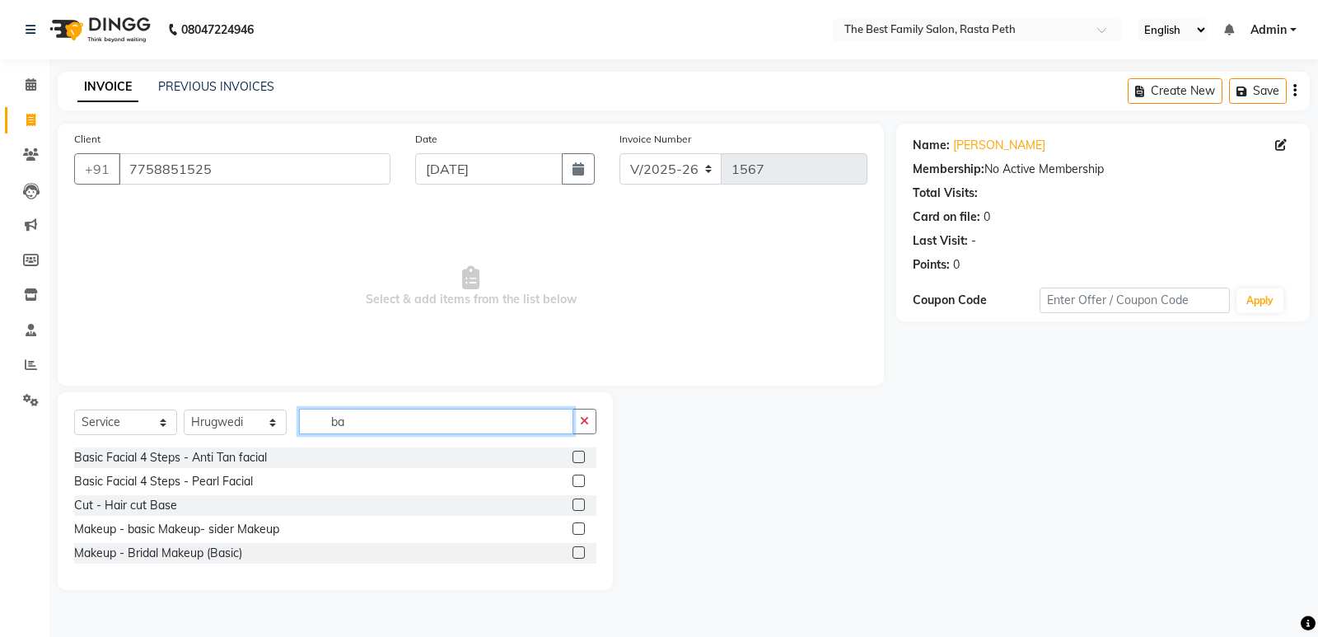
type input "b"
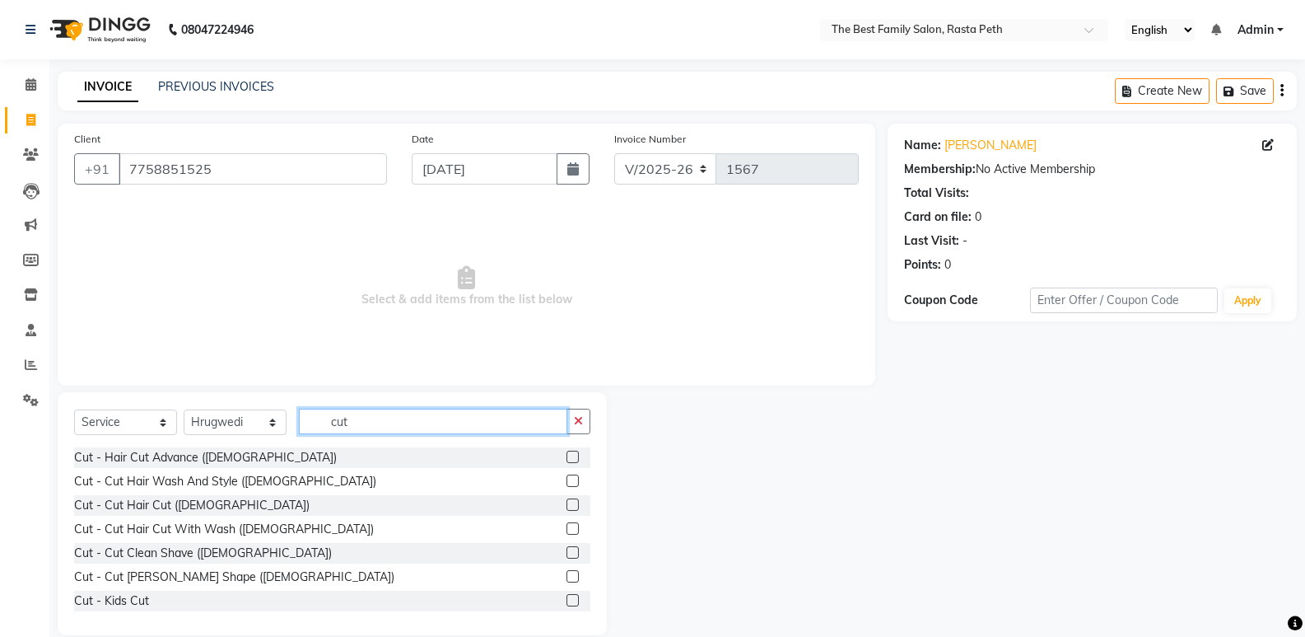
type input "cut"
click at [567, 453] on label at bounding box center [573, 456] width 12 height 12
click at [567, 453] on input "checkbox" at bounding box center [572, 457] width 11 height 11
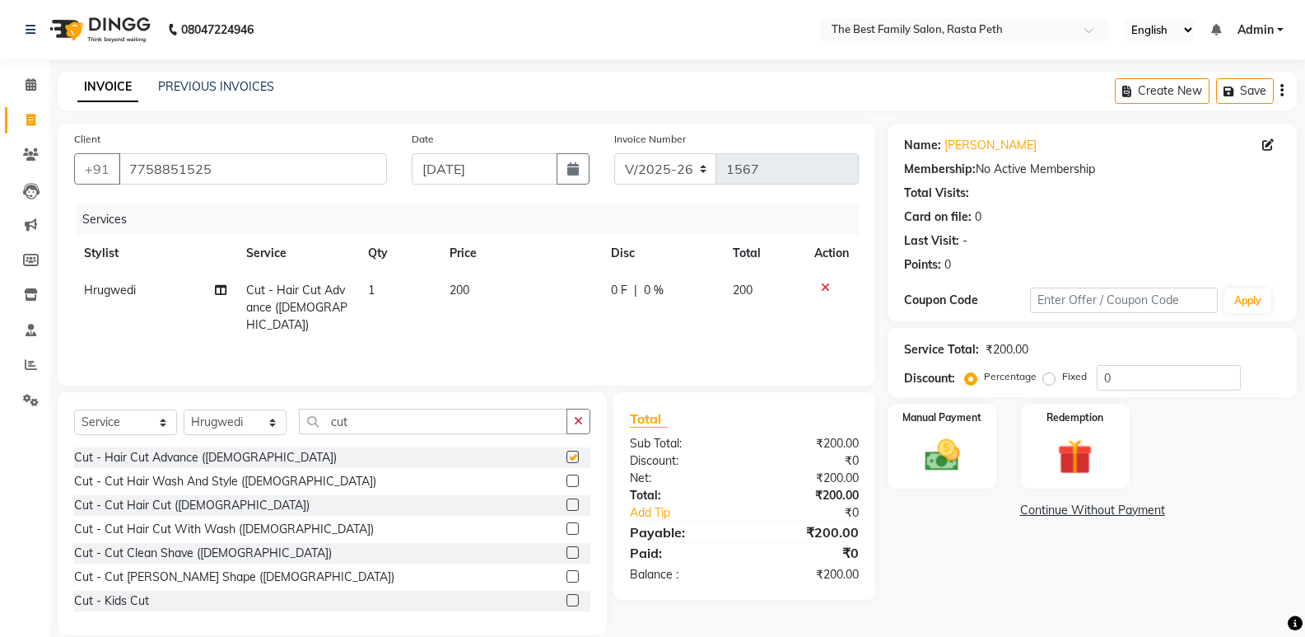
checkbox input "false"
click at [383, 408] on input "cut" at bounding box center [433, 421] width 268 height 26
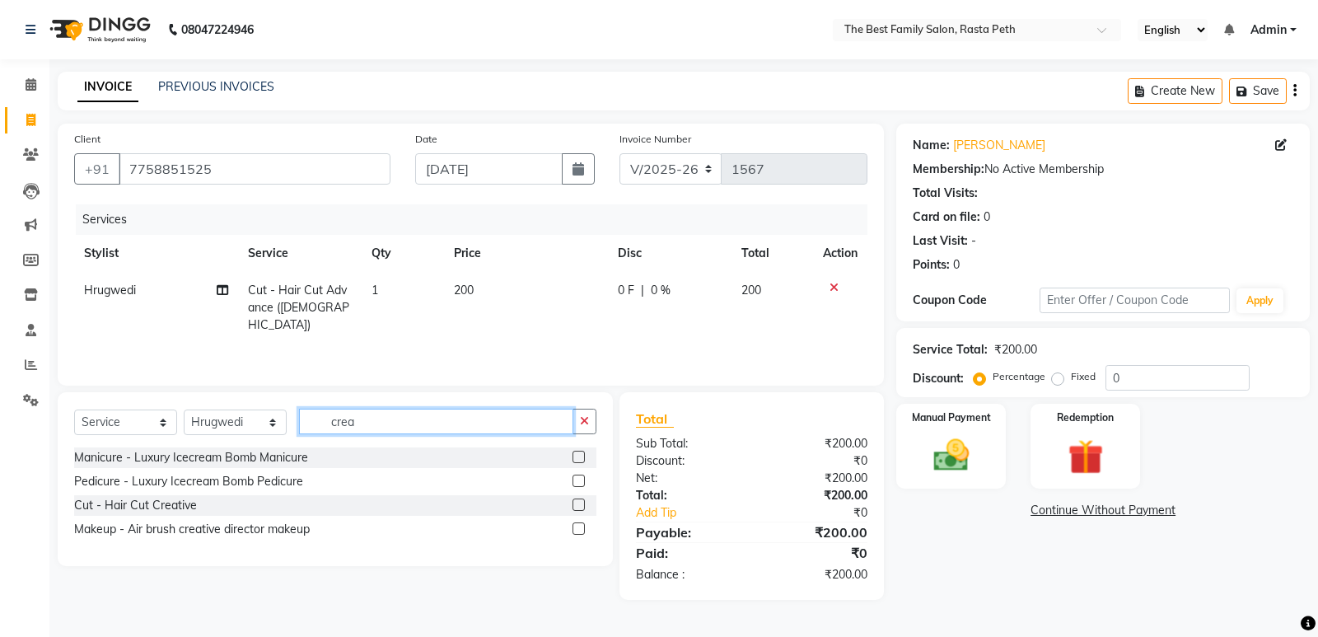
type input "crea"
click at [580, 501] on label at bounding box center [578, 504] width 12 height 12
click at [580, 501] on input "checkbox" at bounding box center [577, 505] width 11 height 11
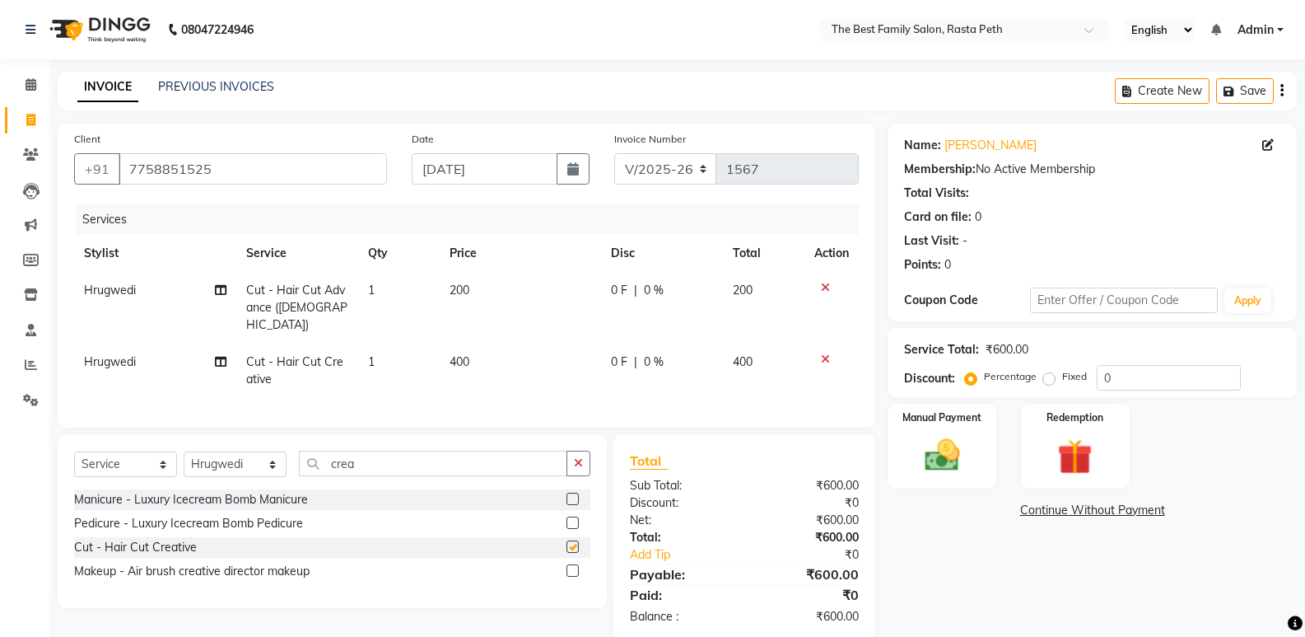
checkbox input "false"
click at [825, 291] on icon at bounding box center [825, 288] width 9 height 12
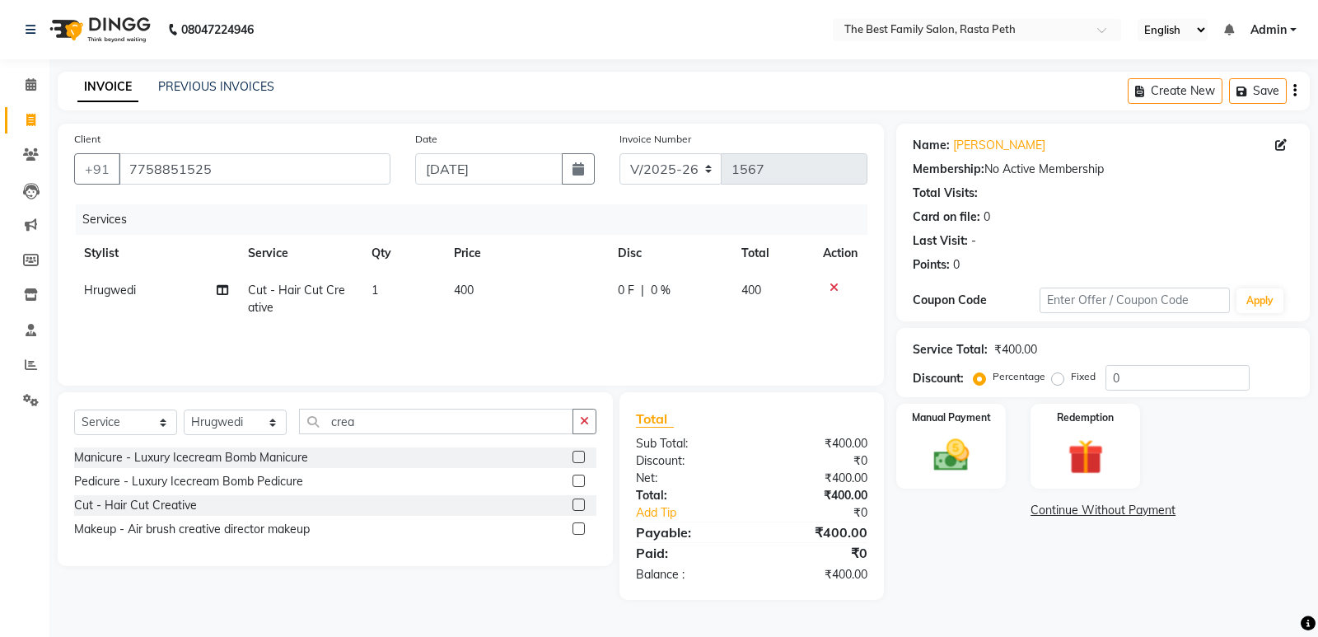
click at [831, 288] on icon at bounding box center [833, 288] width 9 height 12
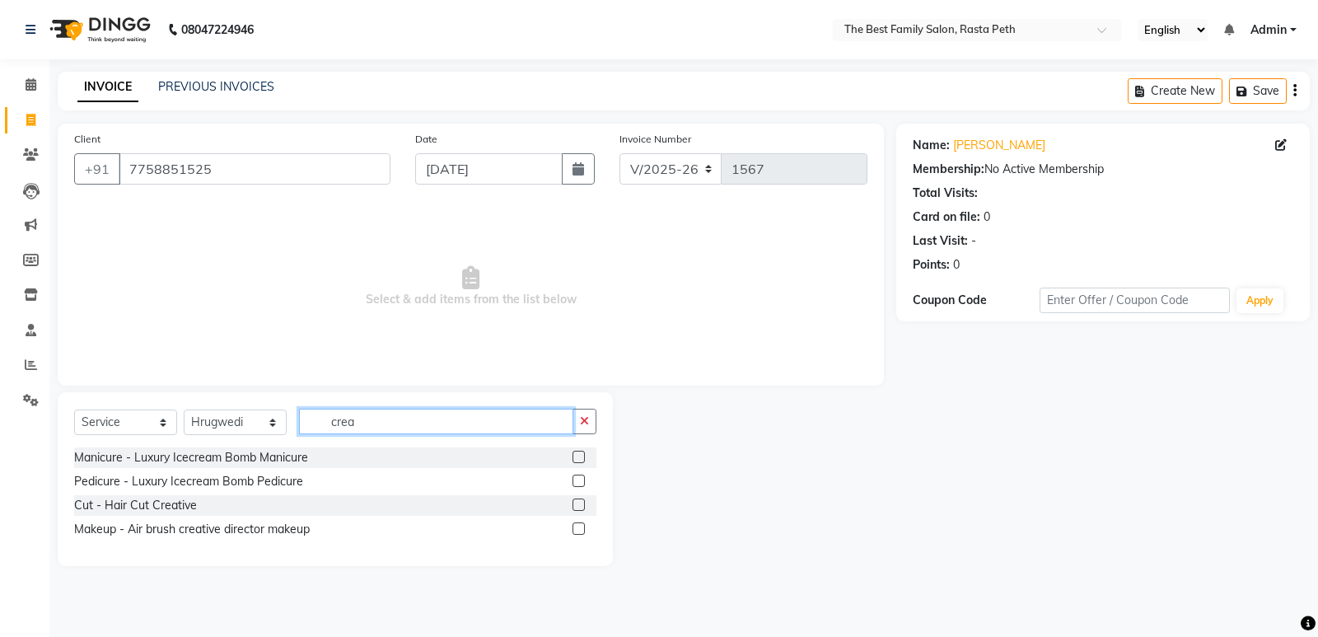
click at [412, 417] on input "crea" at bounding box center [436, 421] width 274 height 26
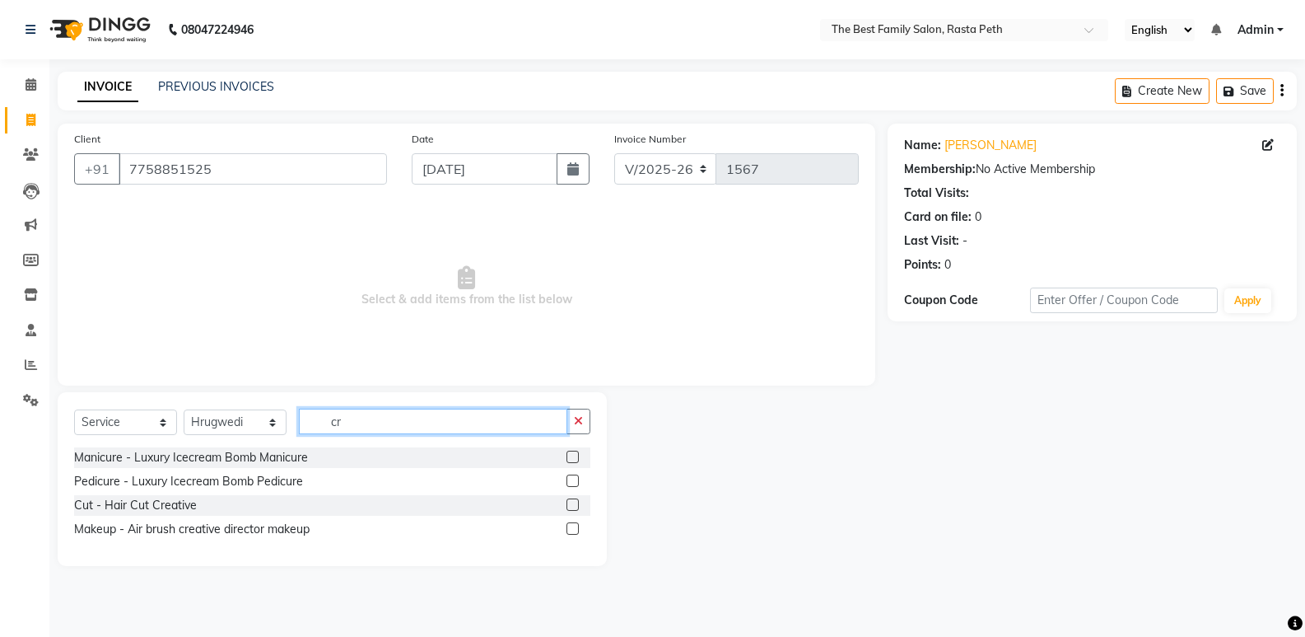
type input "c"
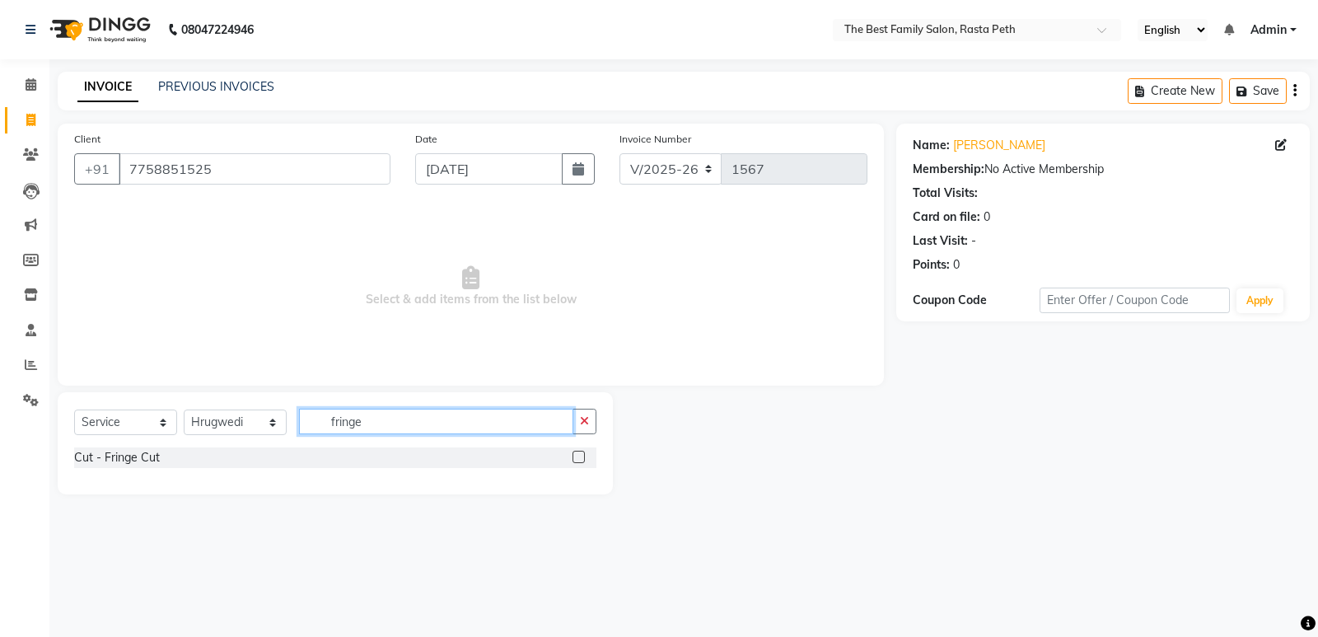
type input "fringe"
click at [581, 450] on label at bounding box center [578, 456] width 12 height 12
click at [581, 452] on input "checkbox" at bounding box center [577, 457] width 11 height 11
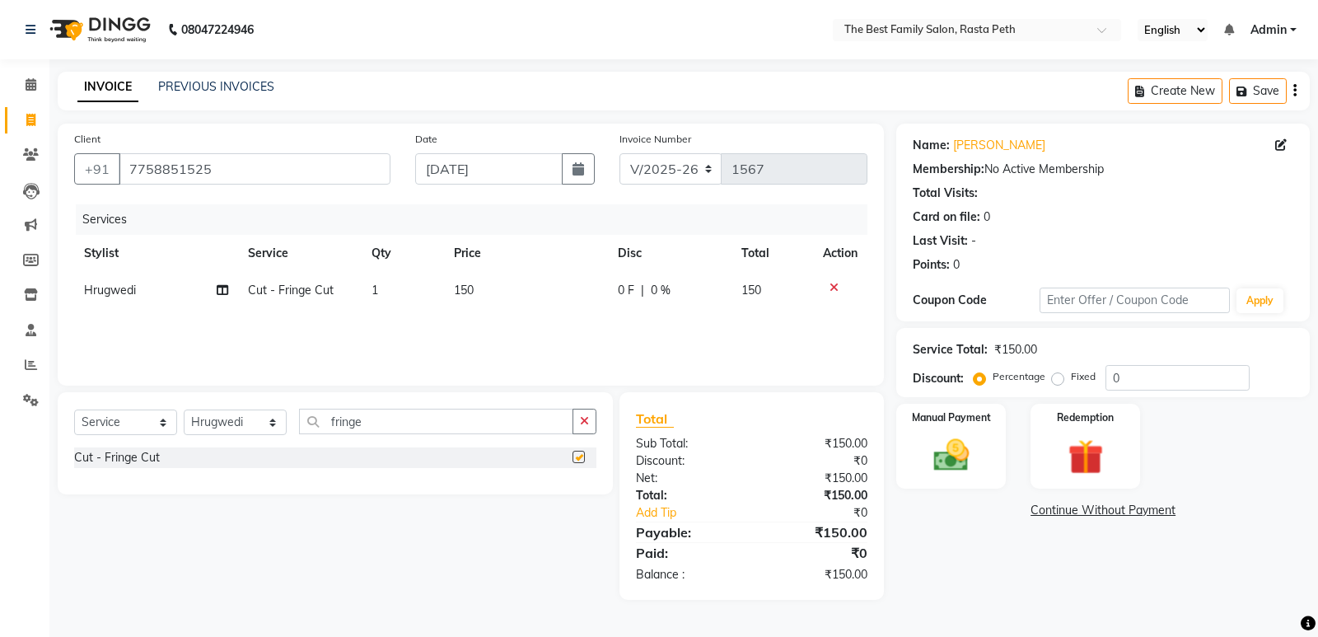
checkbox input "false"
click at [832, 288] on icon at bounding box center [833, 288] width 9 height 12
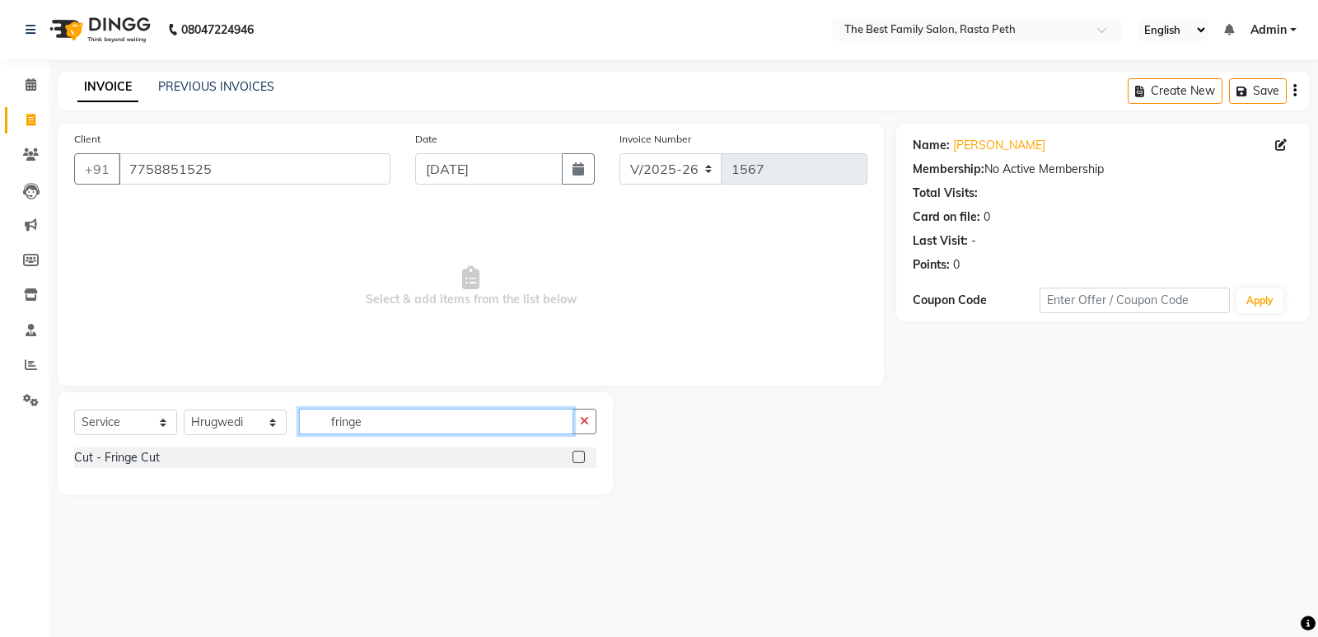
click at [389, 428] on input "fringe" at bounding box center [436, 421] width 274 height 26
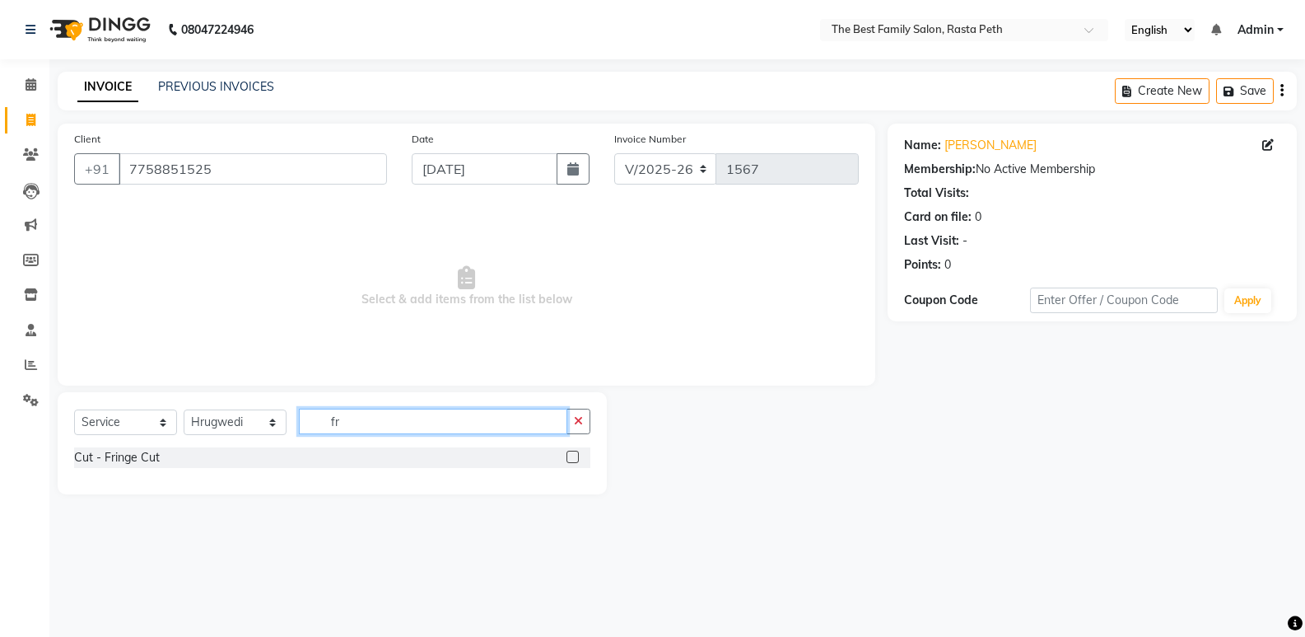
type input "f"
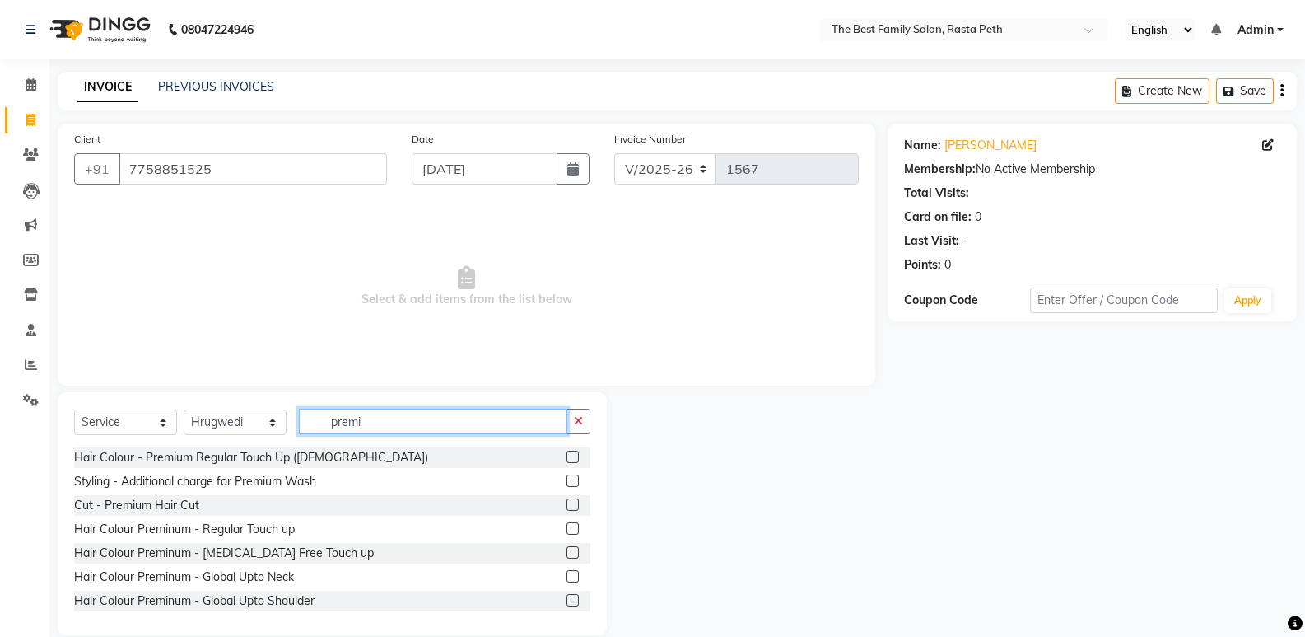
type input "premi"
click at [567, 506] on label at bounding box center [573, 504] width 12 height 12
click at [567, 506] on input "checkbox" at bounding box center [572, 505] width 11 height 11
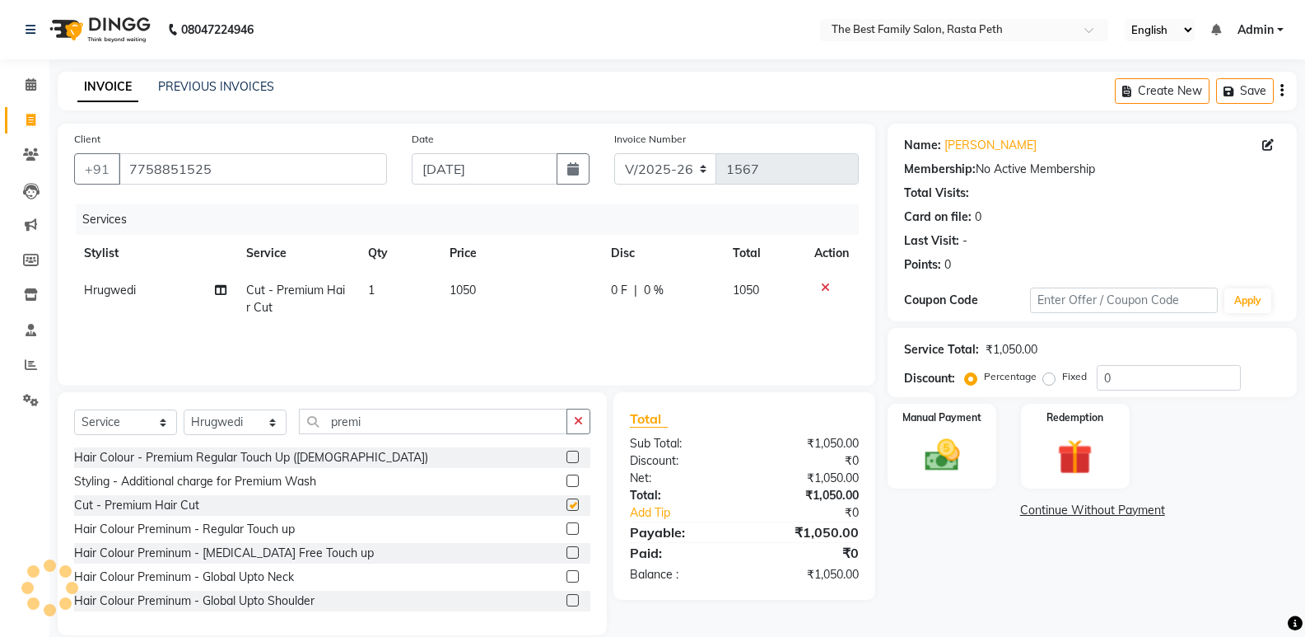
checkbox input "false"
click at [825, 290] on icon at bounding box center [825, 288] width 9 height 12
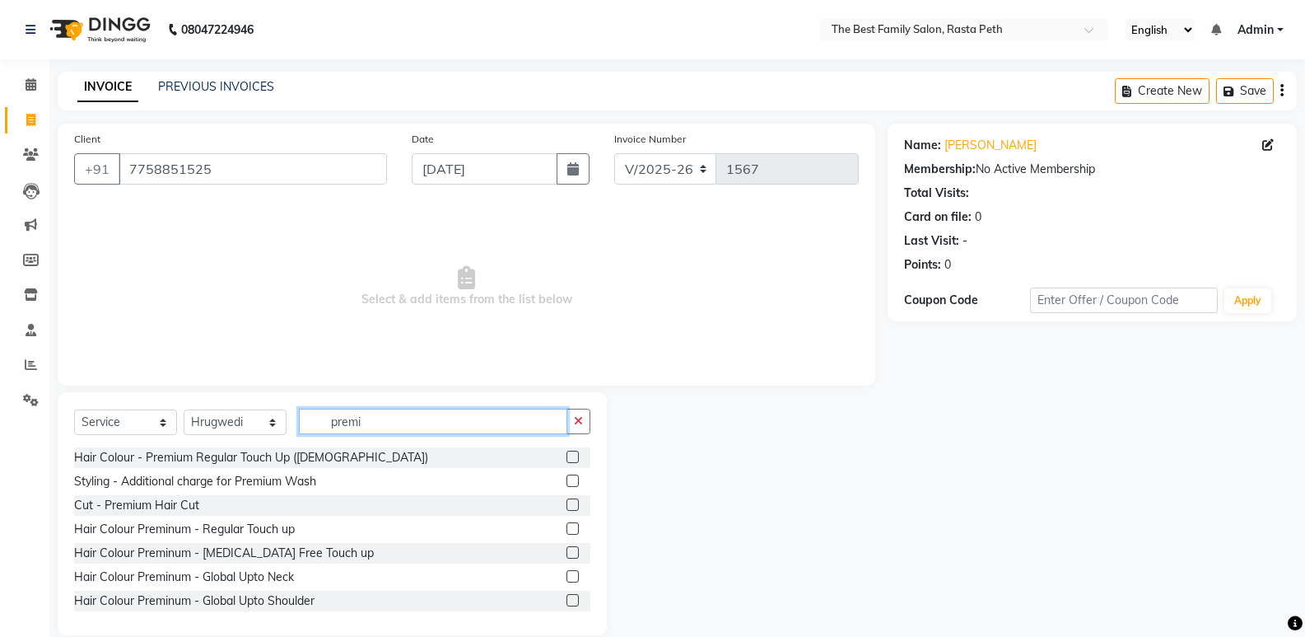
click at [354, 416] on input "premi" at bounding box center [433, 421] width 268 height 26
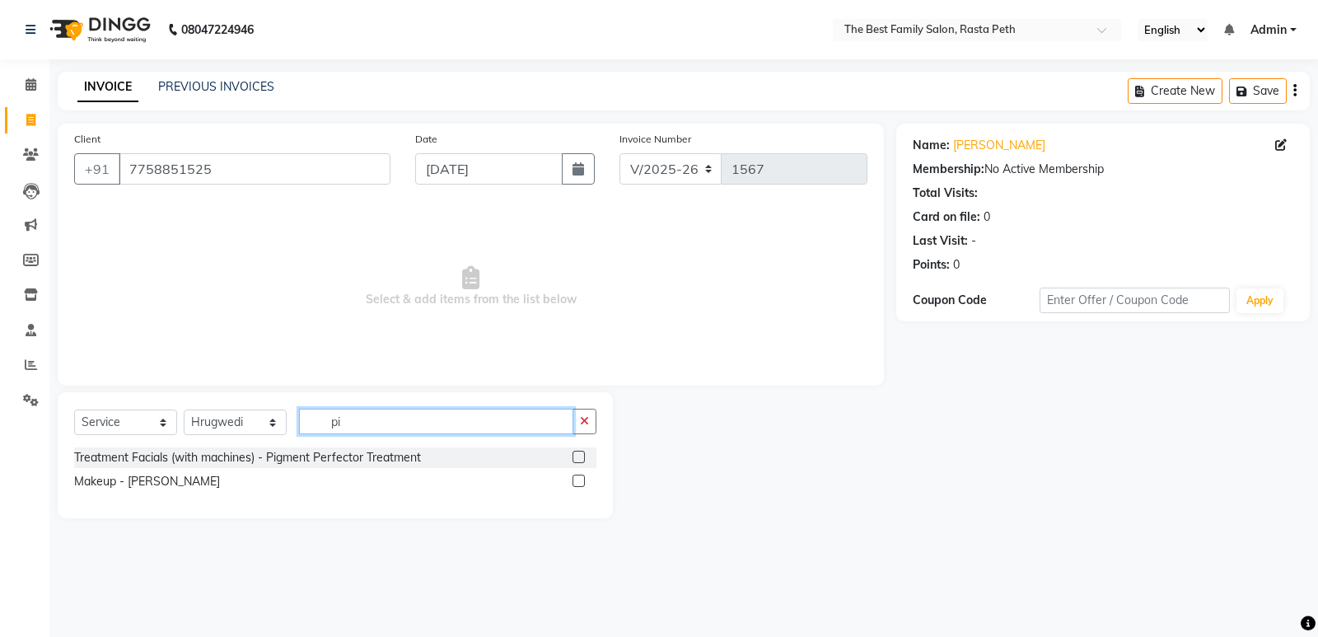
type input "i"
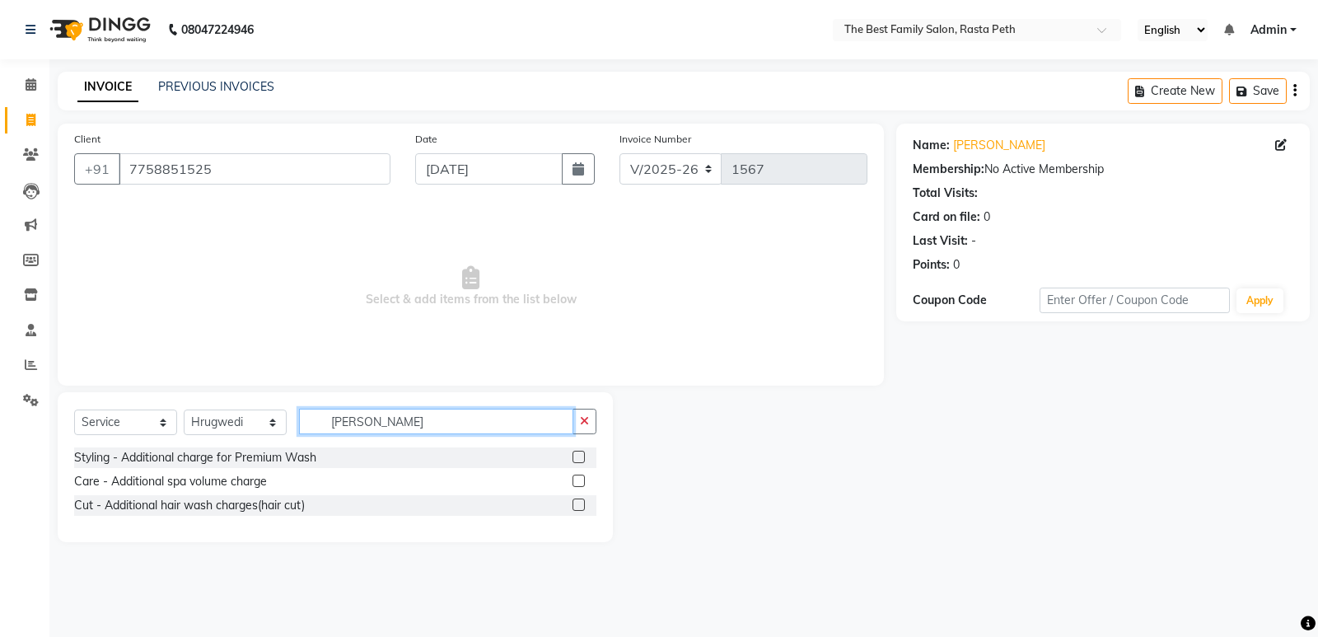
type input "[PERSON_NAME]"
click at [577, 502] on label at bounding box center [578, 504] width 12 height 12
click at [577, 502] on input "checkbox" at bounding box center [577, 505] width 11 height 11
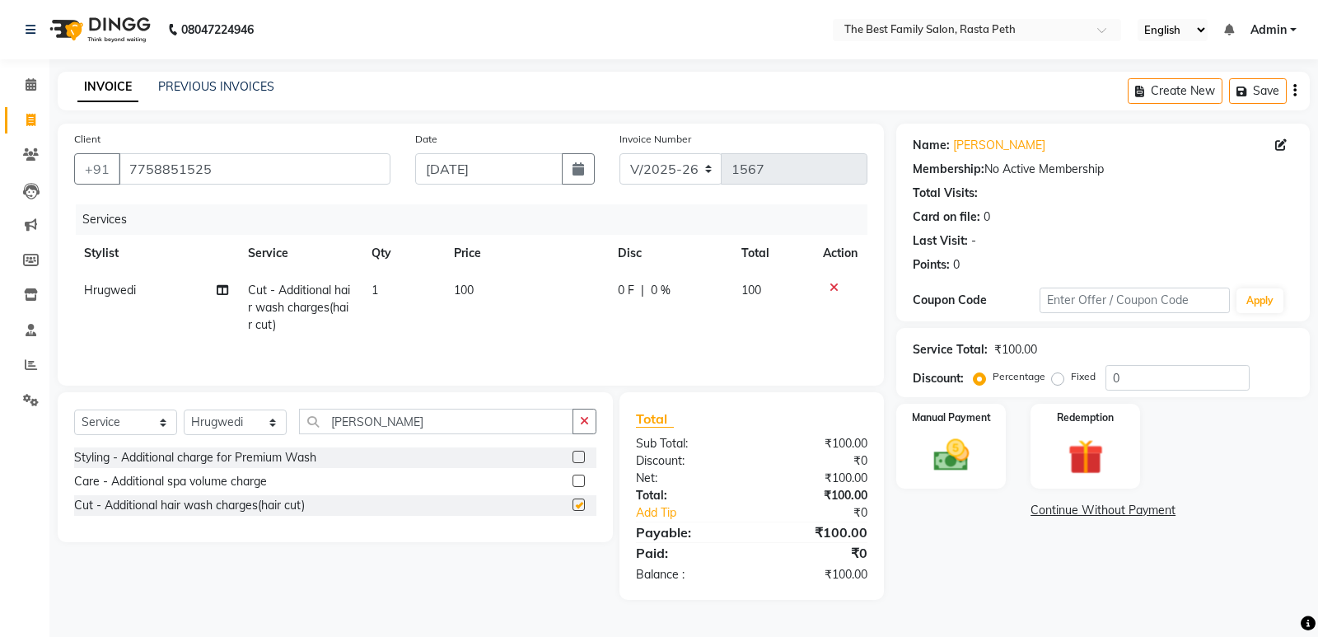
checkbox input "false"
